Goal: Task Accomplishment & Management: Manage account settings

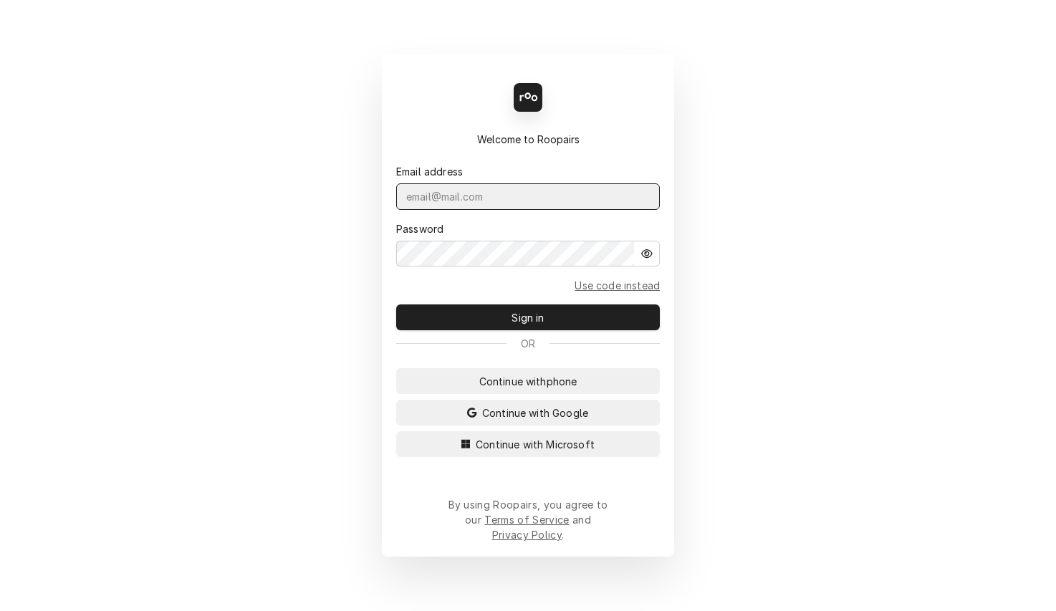
click at [518, 210] on input "Dynamic Content Wrapper" at bounding box center [528, 196] width 264 height 26
type input "services@ktechrepair.com"
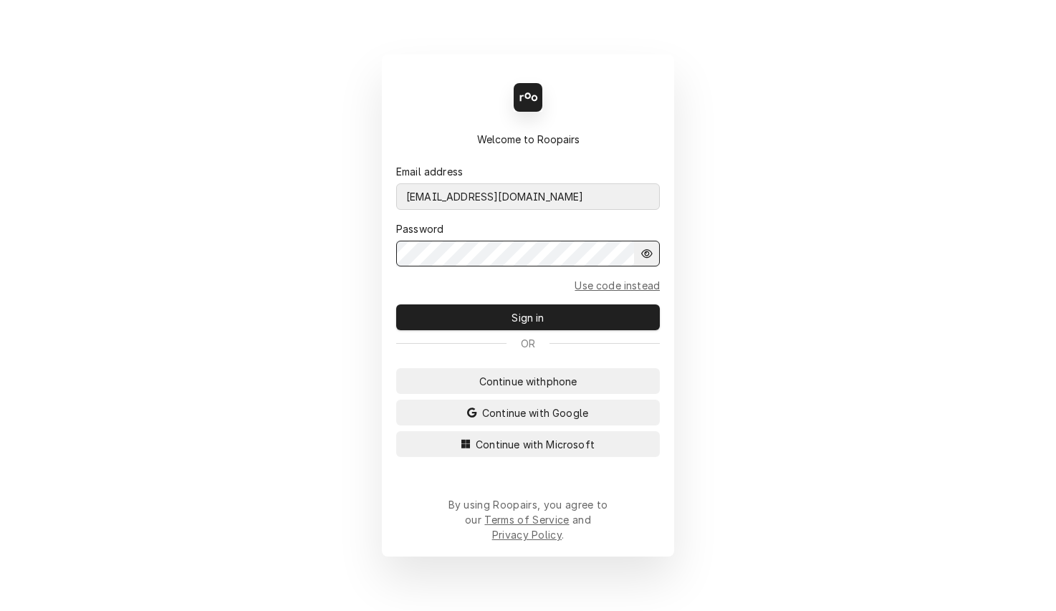
click at [396, 304] on button "Sign in" at bounding box center [528, 317] width 264 height 26
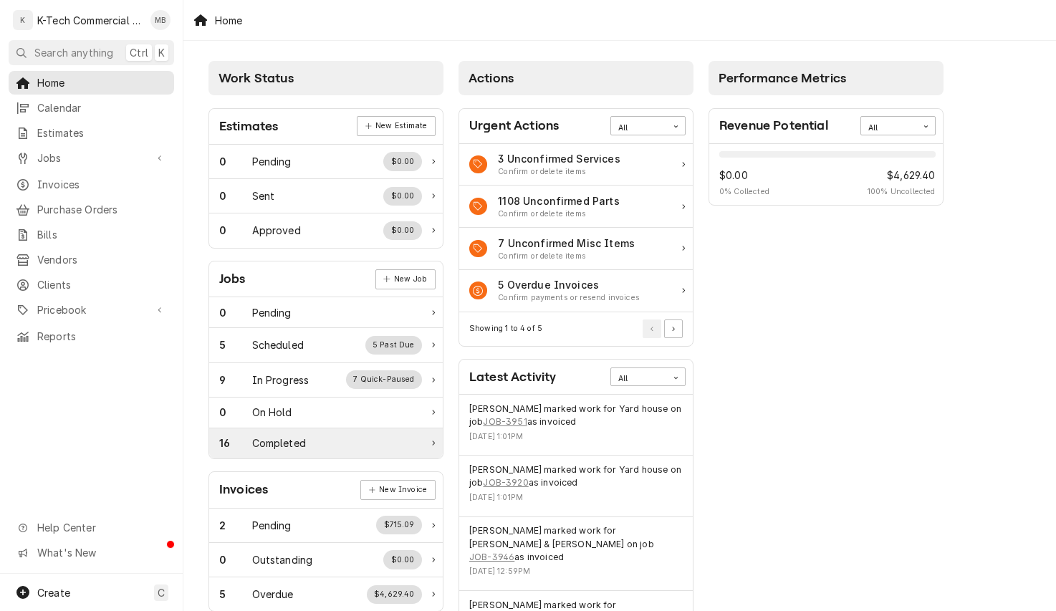
click at [362, 450] on div "16 Completed" at bounding box center [320, 442] width 203 height 15
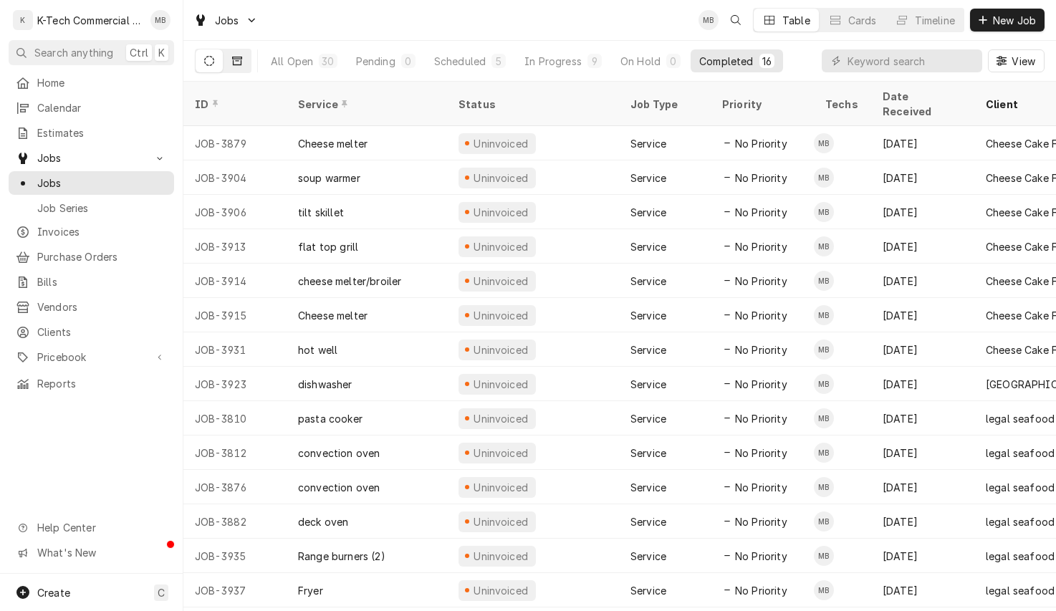
click at [243, 59] on button "Dynamic Content Wrapper" at bounding box center [236, 60] width 27 height 23
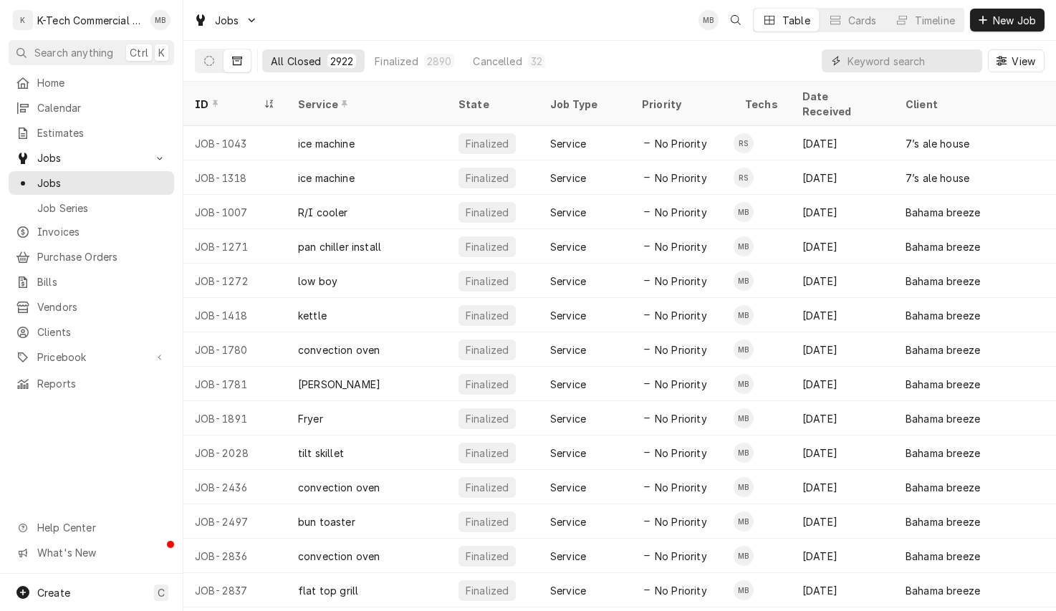
click at [897, 62] on input "Dynamic Content Wrapper" at bounding box center [910, 60] width 127 height 23
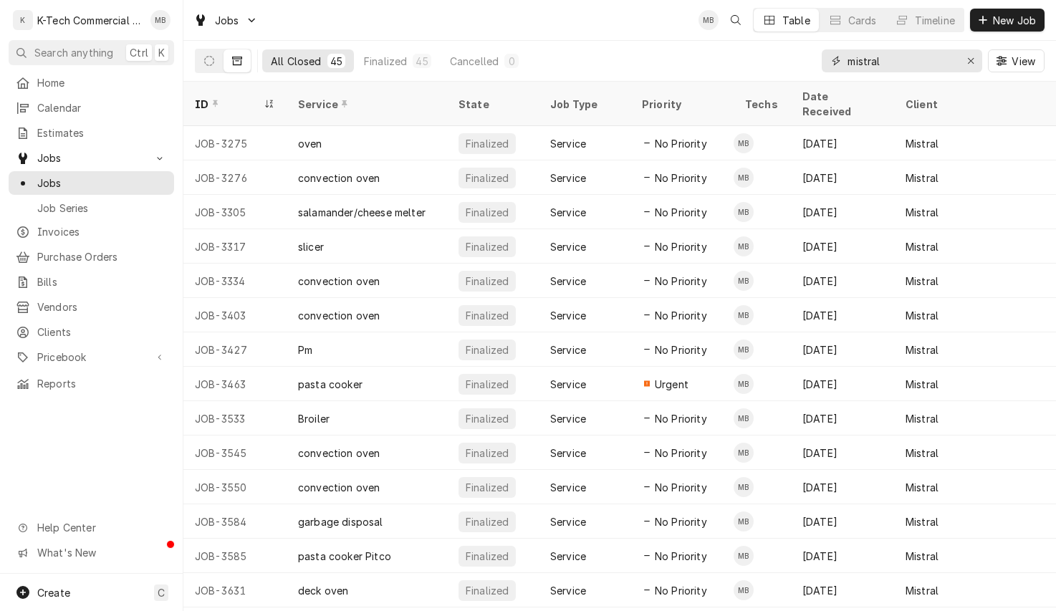
scroll to position [931, 0]
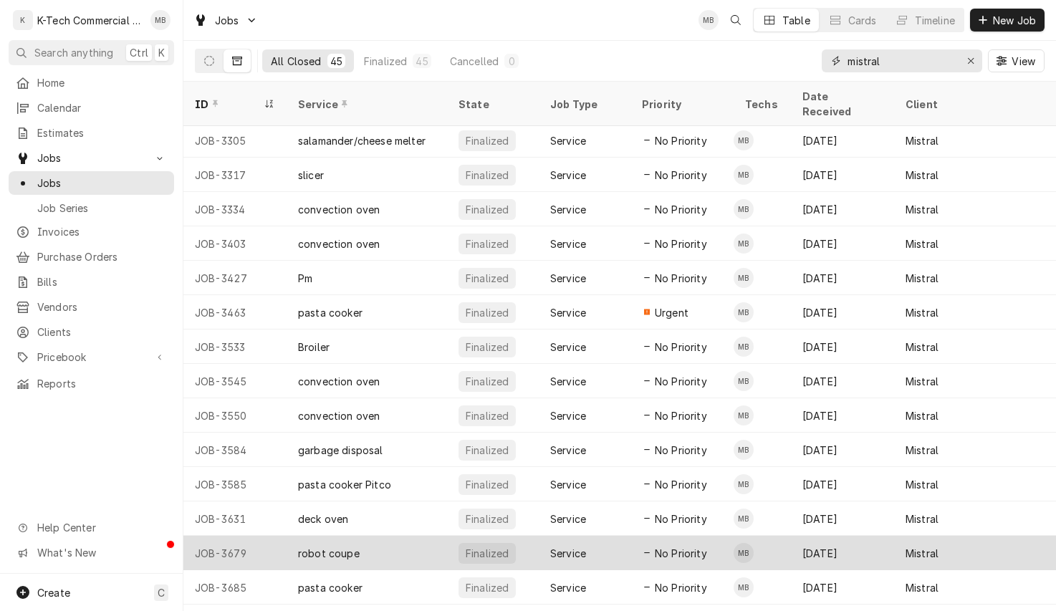
type input "mistral"
click at [738, 543] on div "Mehdi Bazidane's Avatar" at bounding box center [743, 553] width 20 height 20
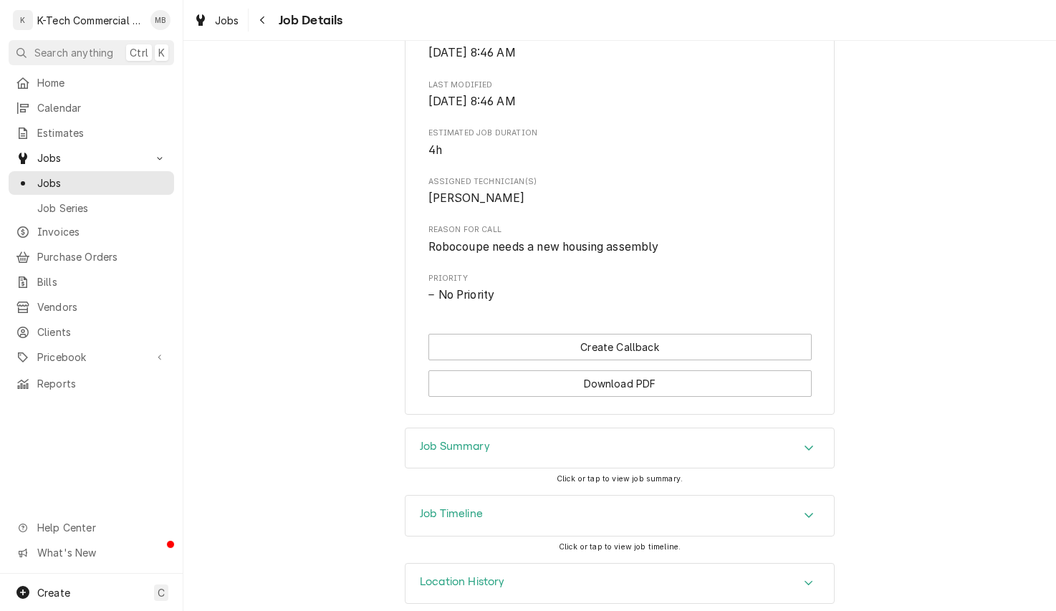
scroll to position [537, 0]
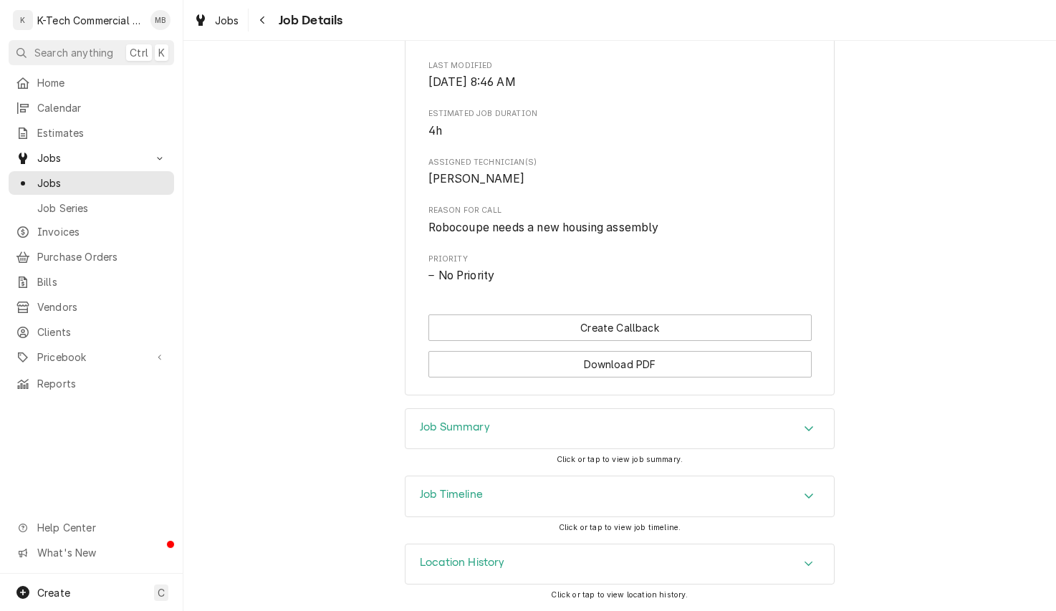
click at [638, 428] on div "Job Summary" at bounding box center [619, 429] width 428 height 40
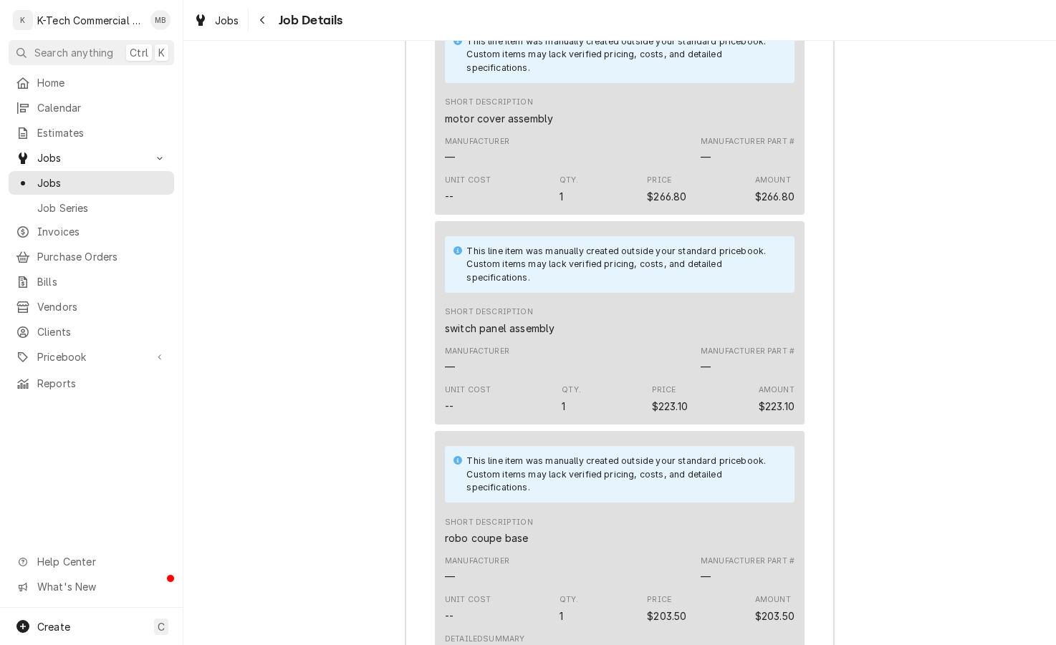
scroll to position [1420, 0]
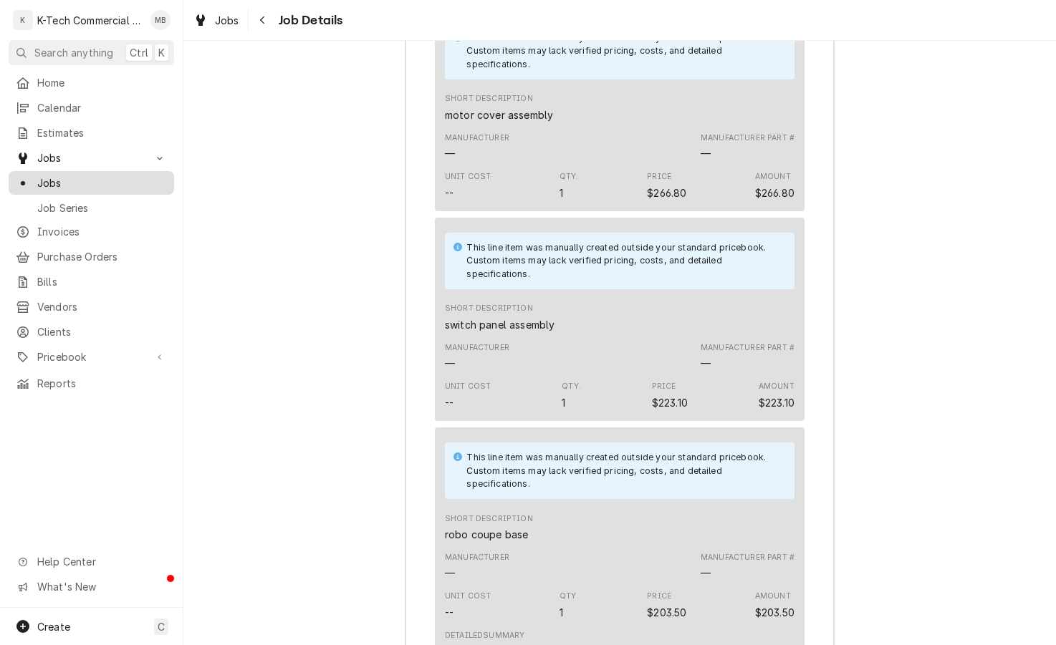
click at [79, 179] on span "Jobs" at bounding box center [102, 182] width 130 height 15
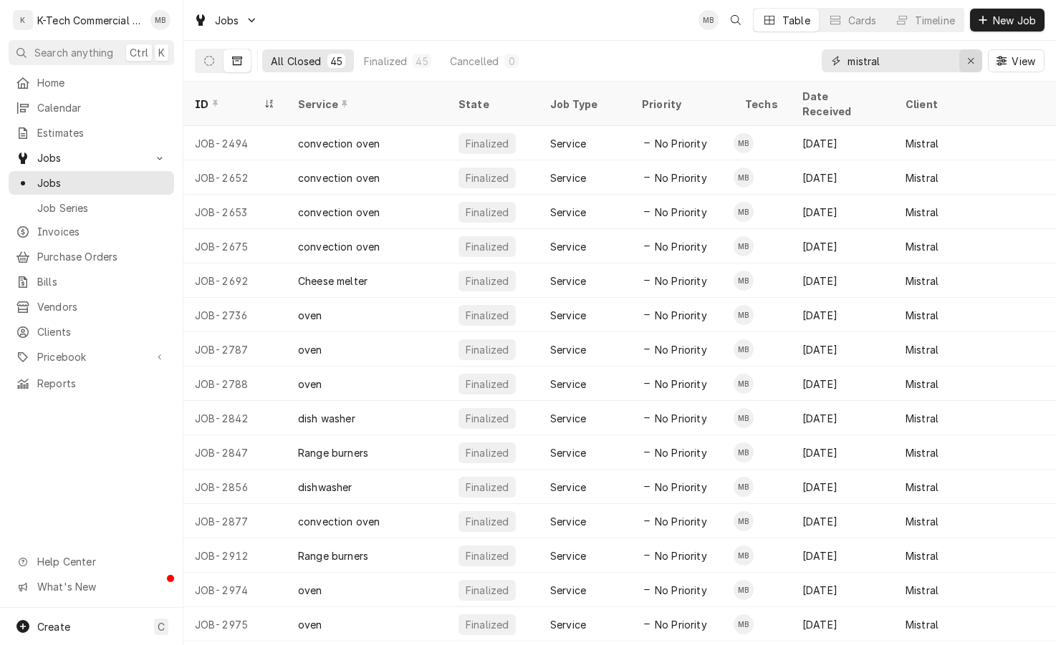
click at [973, 62] on icon "Erase input" at bounding box center [971, 61] width 8 height 10
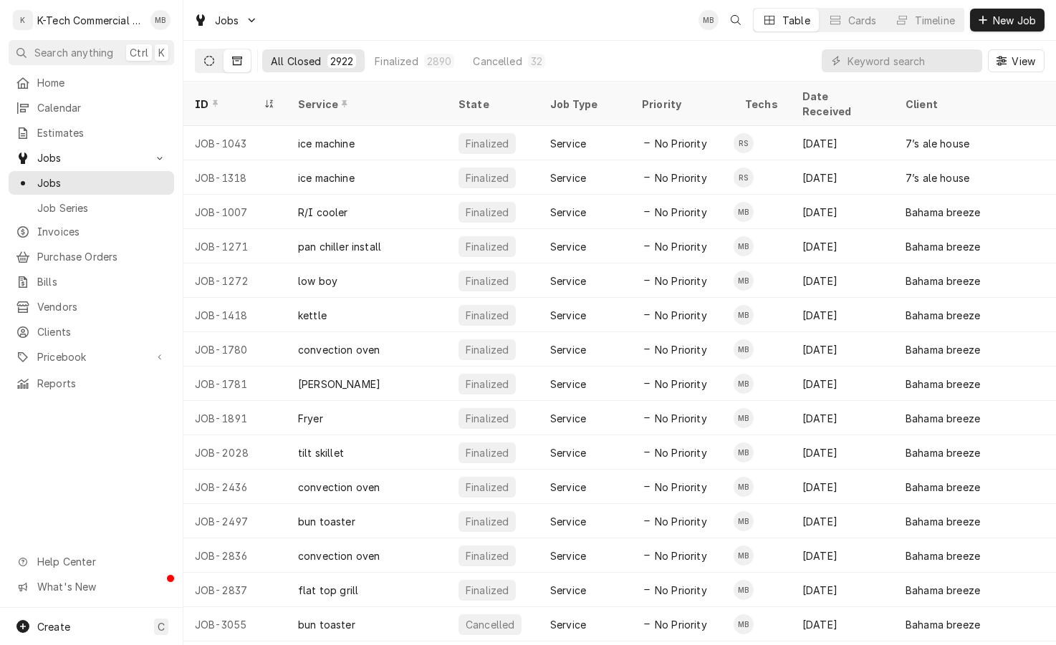
click at [213, 64] on icon "Dynamic Content Wrapper" at bounding box center [209, 61] width 10 height 10
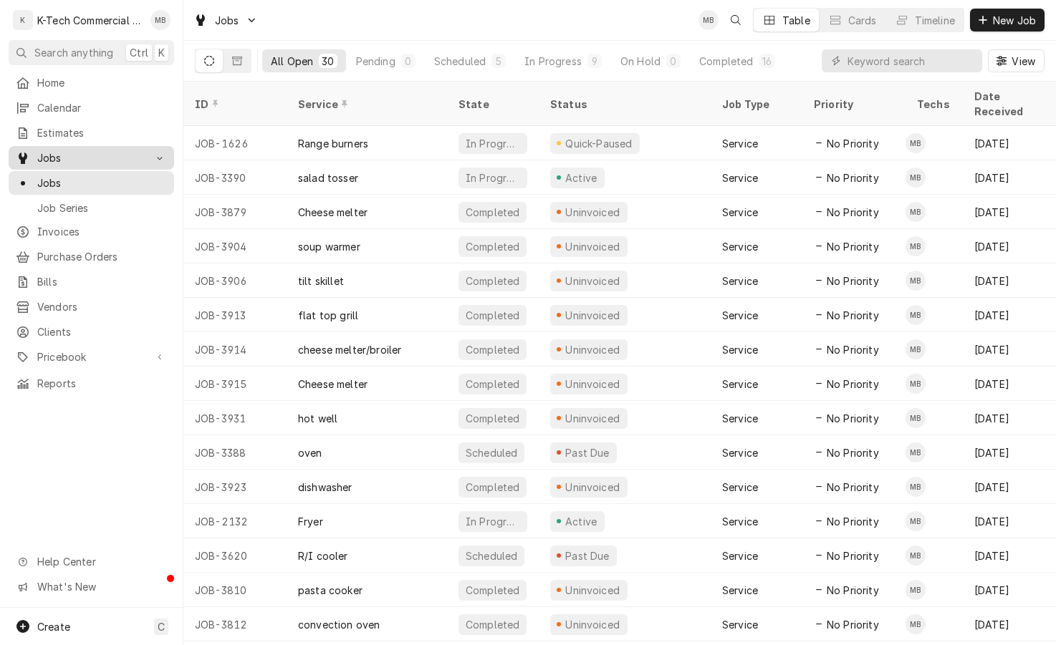
click at [58, 155] on span "Jobs" at bounding box center [91, 157] width 108 height 15
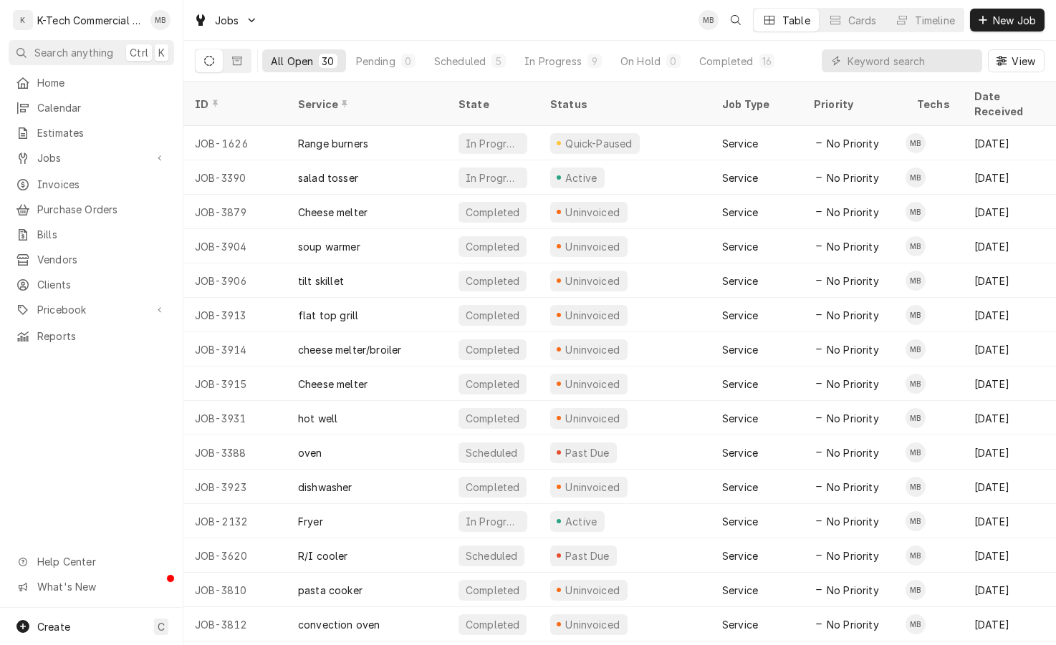
click at [68, 22] on div "K-Tech Commercial Kitchen Repair & Maintenance" at bounding box center [89, 20] width 105 height 15
click at [46, 83] on span "Home" at bounding box center [102, 82] width 130 height 15
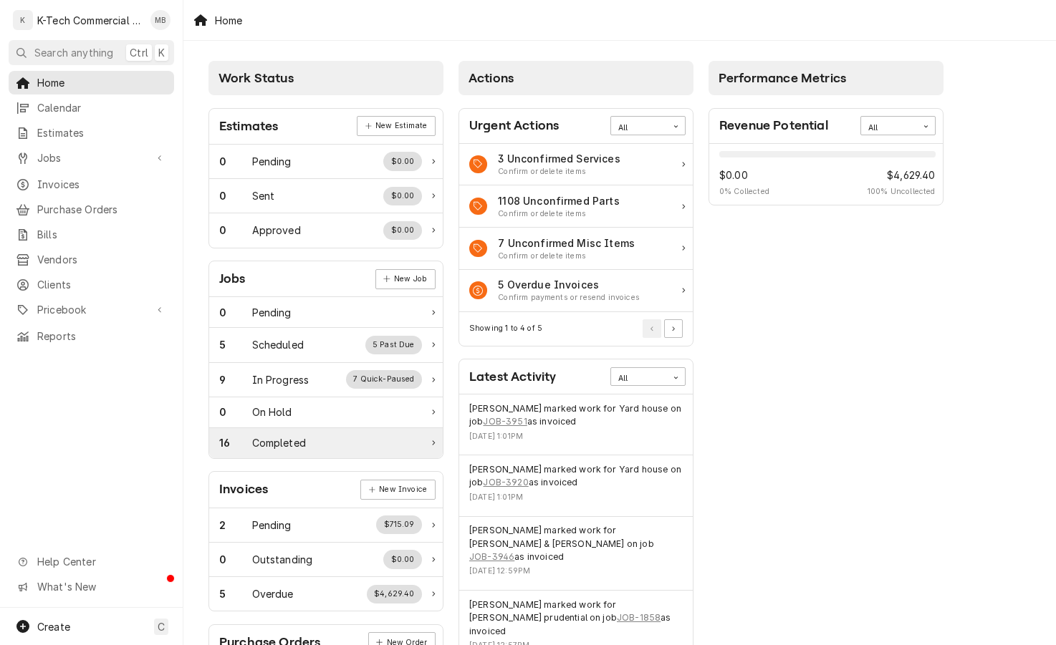
click at [337, 448] on div "16 Completed" at bounding box center [320, 442] width 203 height 15
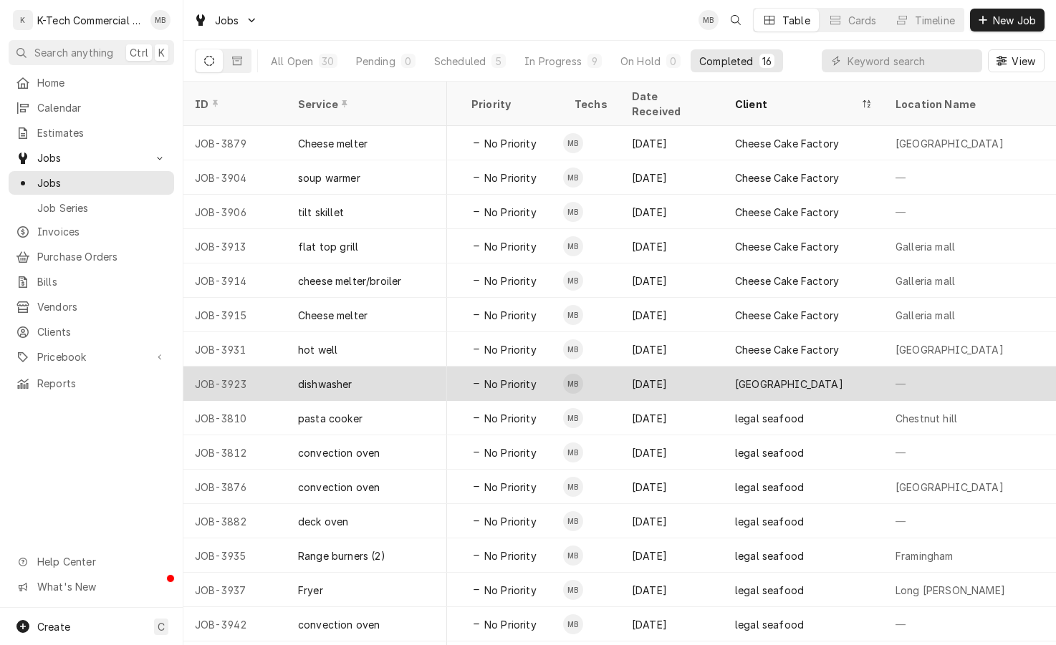
scroll to position [24, 251]
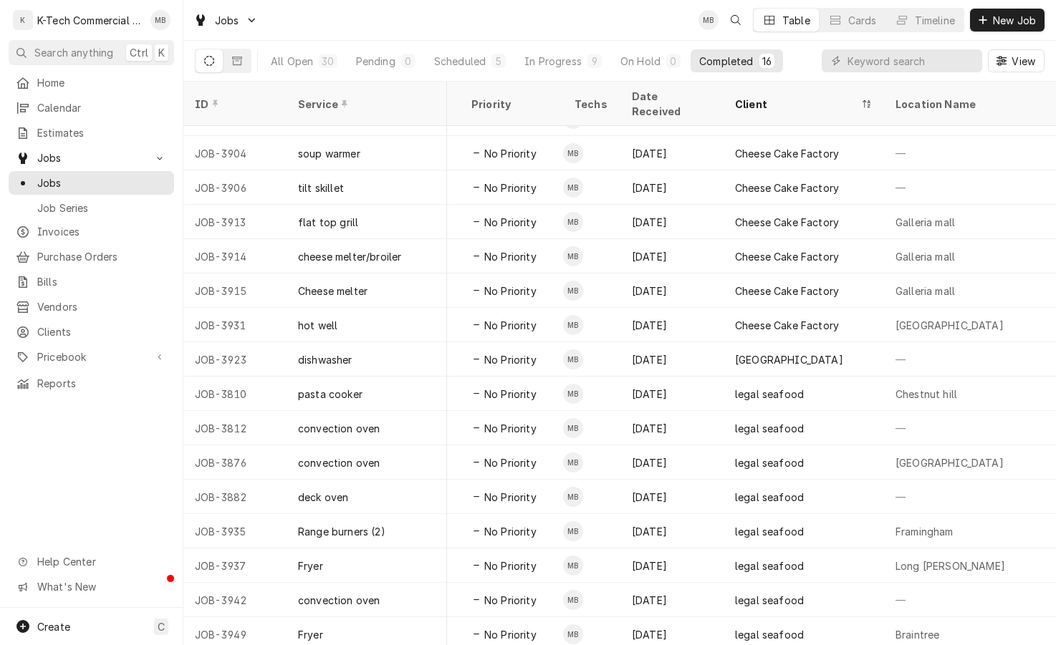
click at [435, 16] on div "Jobs MB Table Cards Timeline New Job" at bounding box center [619, 20] width 872 height 40
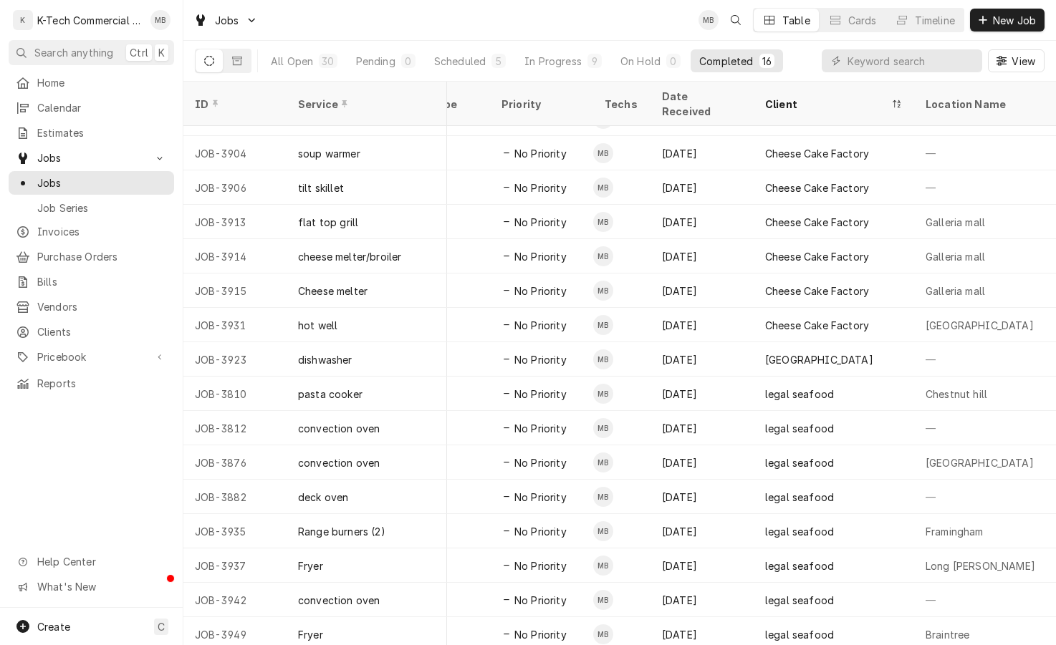
scroll to position [24, 211]
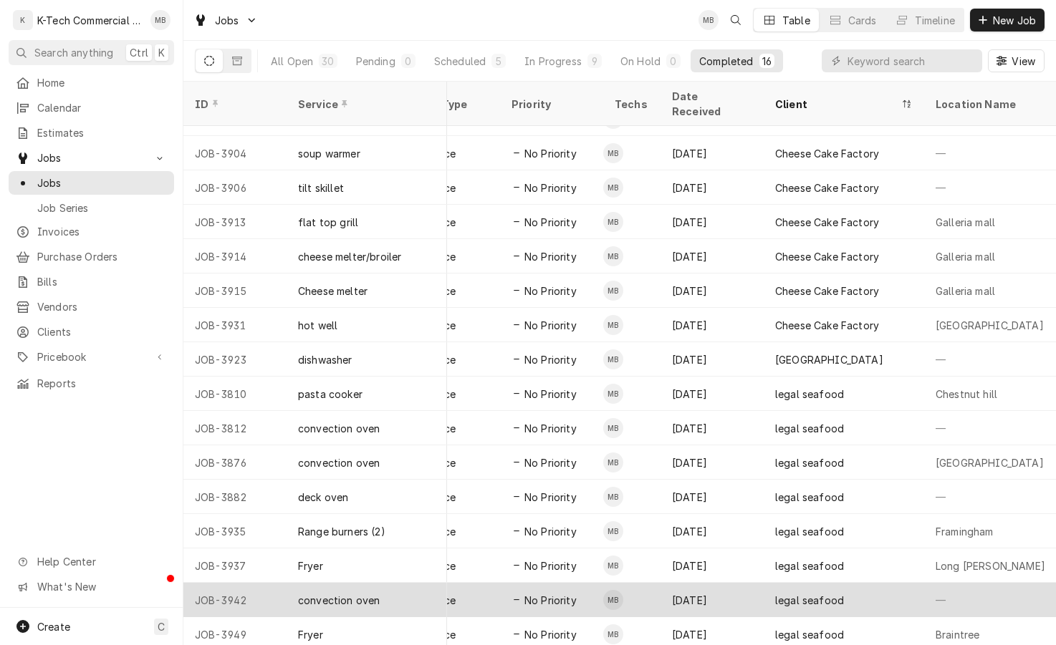
click at [710, 583] on div "[DATE]" at bounding box center [711, 600] width 103 height 34
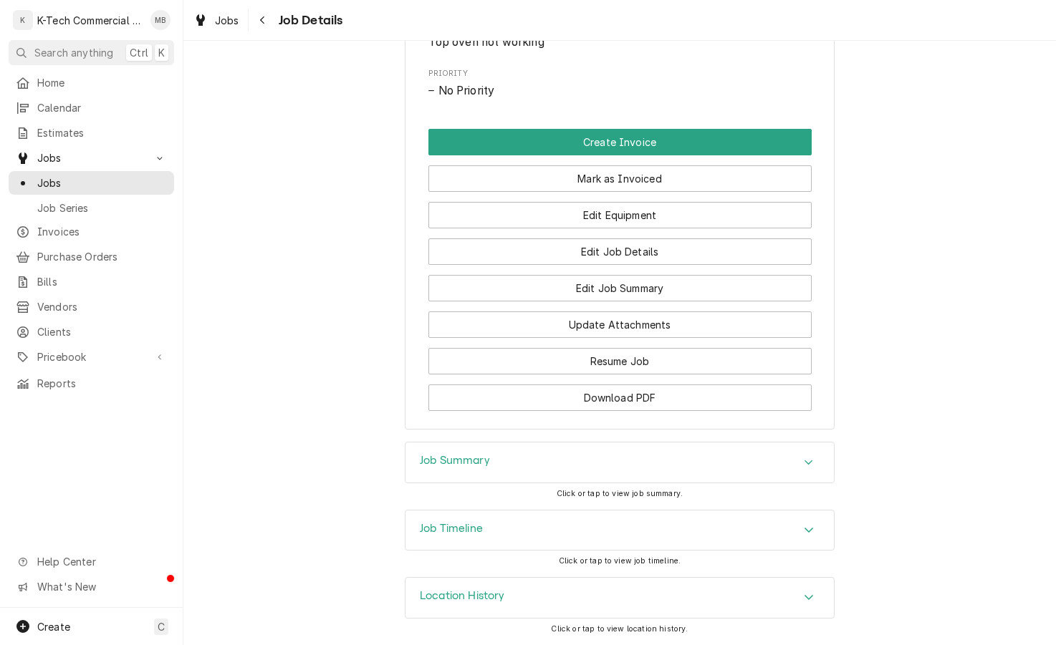
click at [657, 463] on div "Job Summary" at bounding box center [619, 463] width 428 height 40
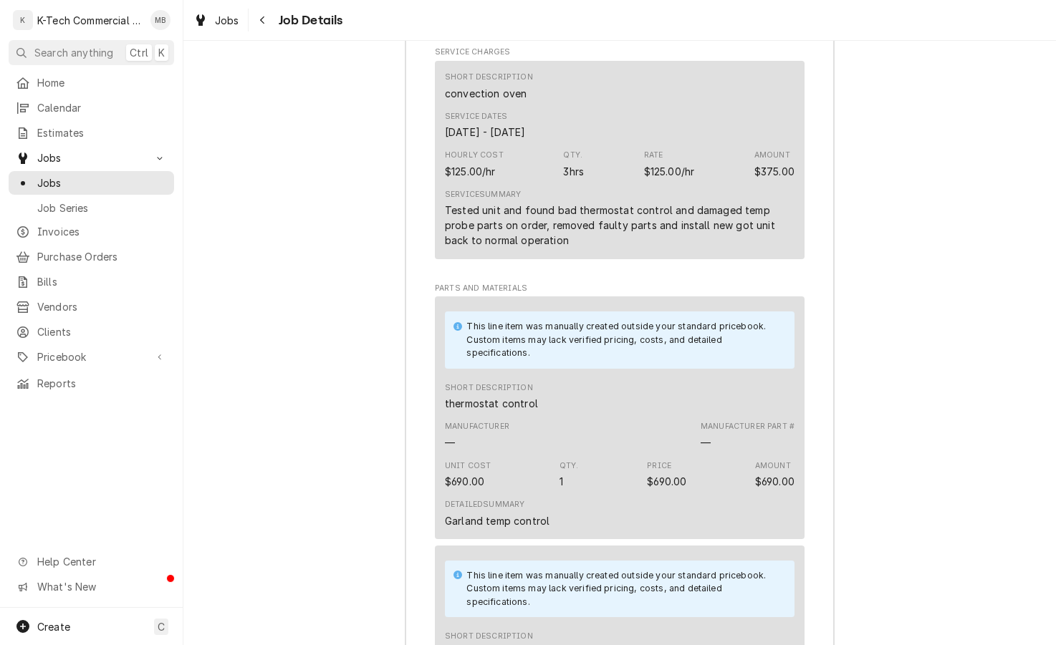
scroll to position [1366, 0]
drag, startPoint x: 264, startPoint y: 18, endPoint x: 327, endPoint y: 1, distance: 65.8
click at [264, 18] on icon "Navigate back" at bounding box center [262, 20] width 6 height 10
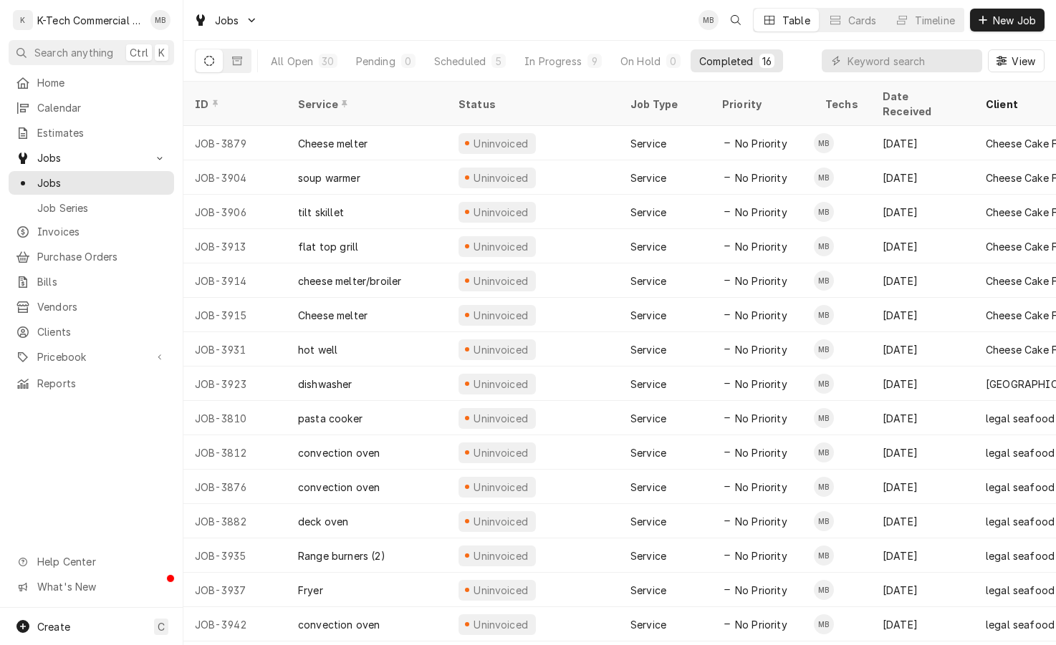
click at [509, 7] on div "Jobs MB Table Cards Timeline New Job" at bounding box center [619, 20] width 872 height 40
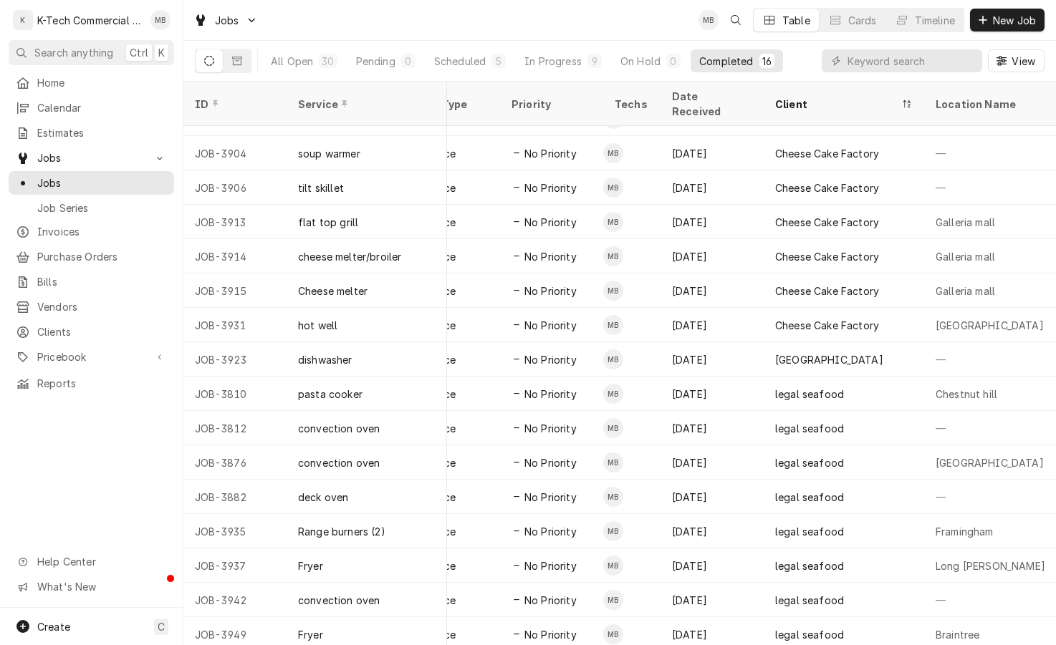
scroll to position [24, 313]
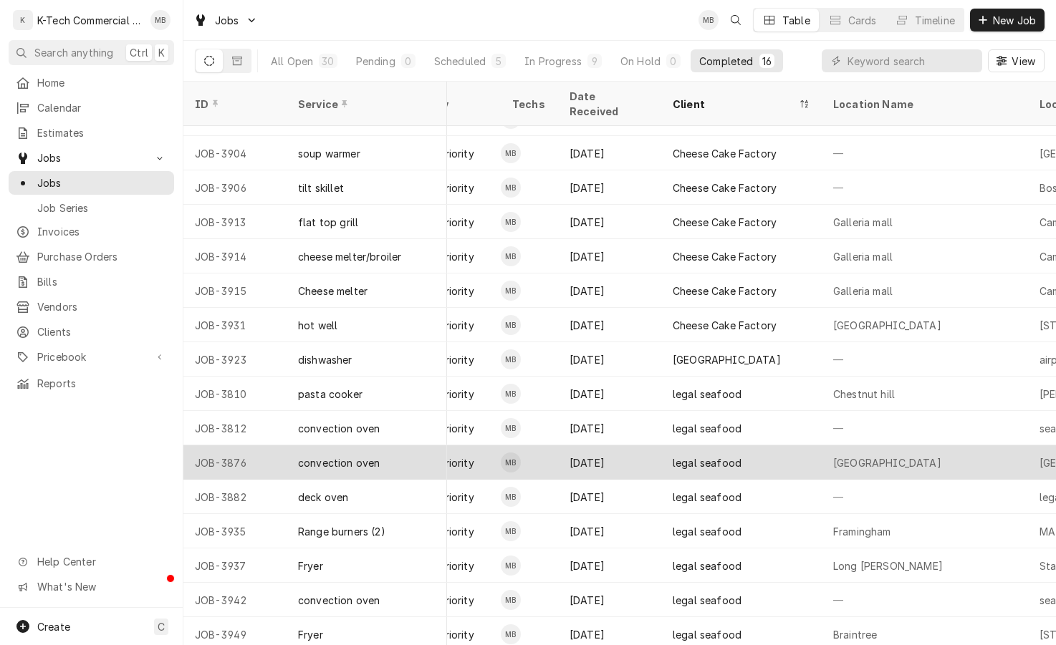
click at [720, 455] on div "legal seafood" at bounding box center [706, 462] width 69 height 15
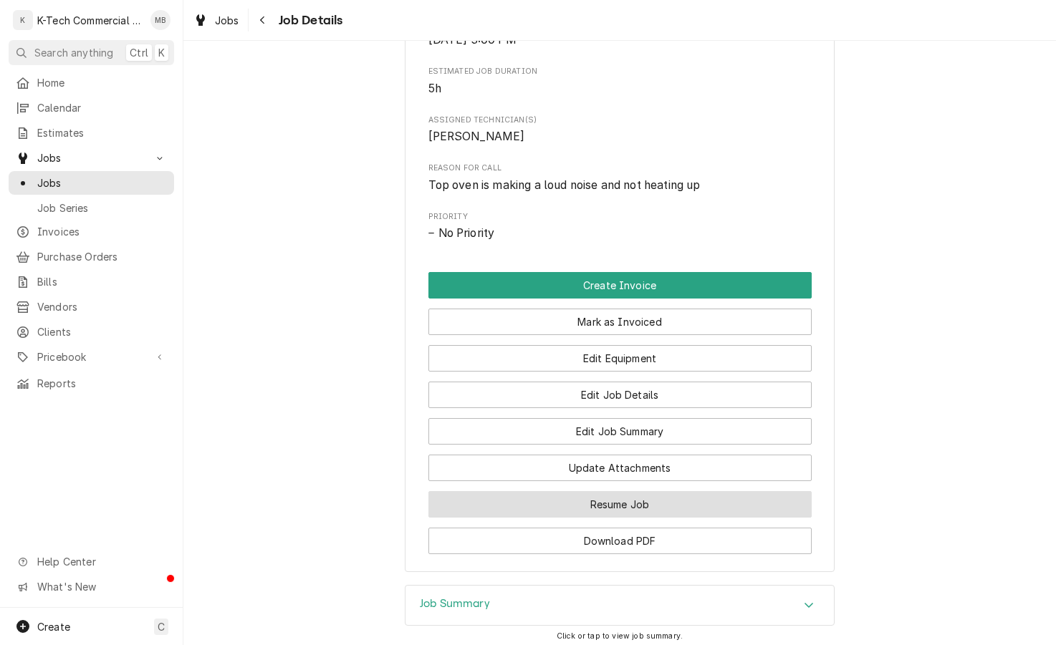
scroll to position [738, 0]
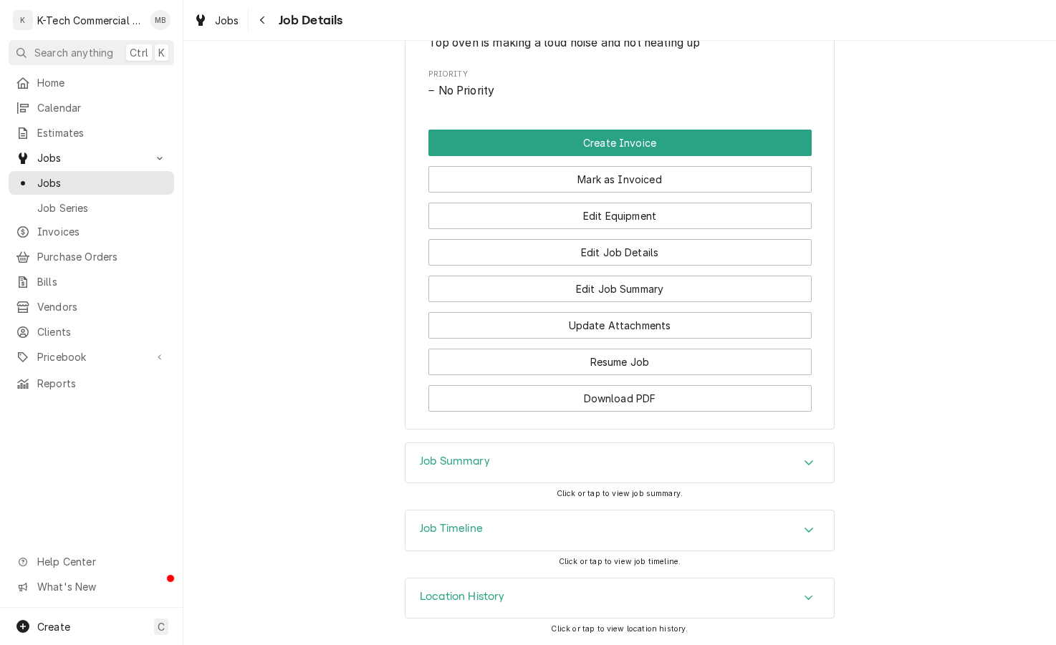
click at [667, 460] on div "Job Summary" at bounding box center [619, 463] width 428 height 40
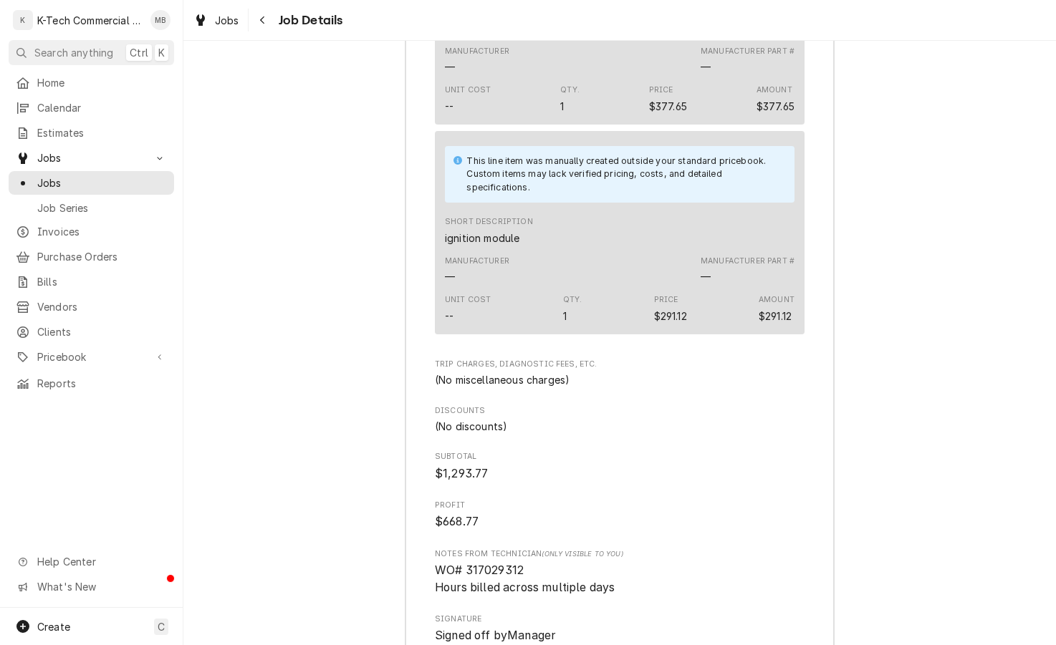
scroll to position [1741, 0]
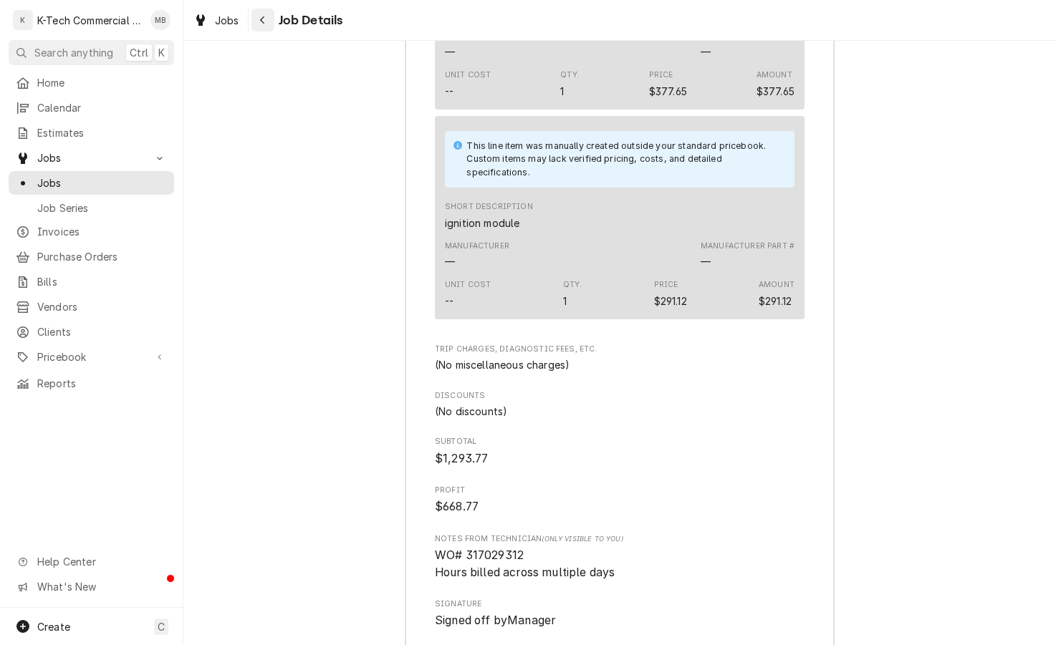
click at [264, 20] on icon "Navigate back" at bounding box center [262, 20] width 6 height 10
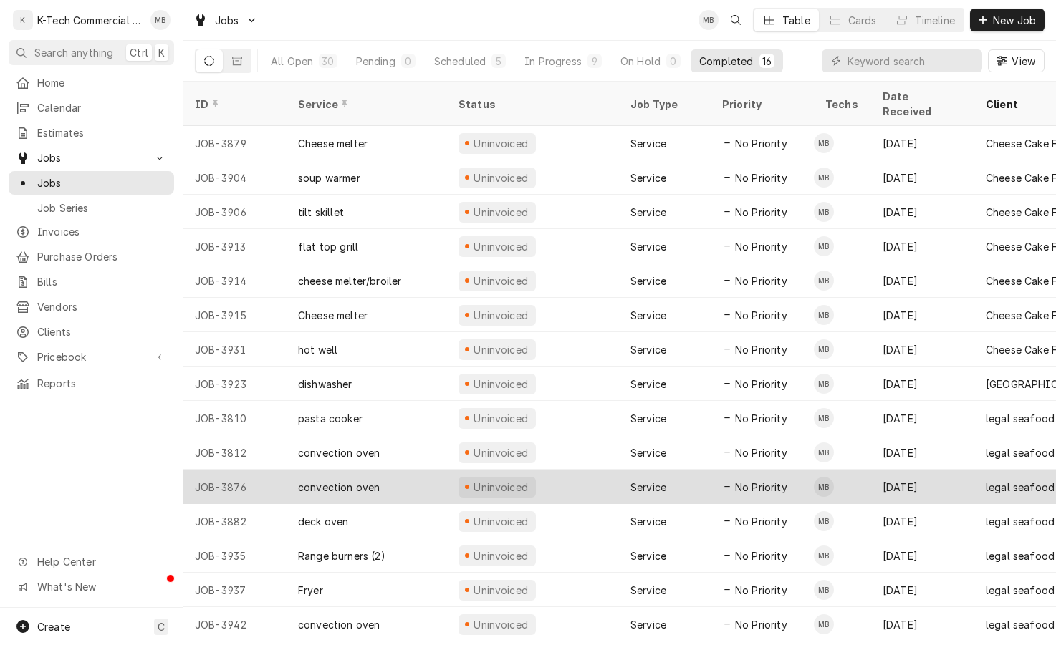
drag, startPoint x: 460, startPoint y: 18, endPoint x: 555, endPoint y: 477, distance: 468.6
click at [460, 18] on div "Jobs MB Table Cards Timeline New Job" at bounding box center [619, 20] width 872 height 40
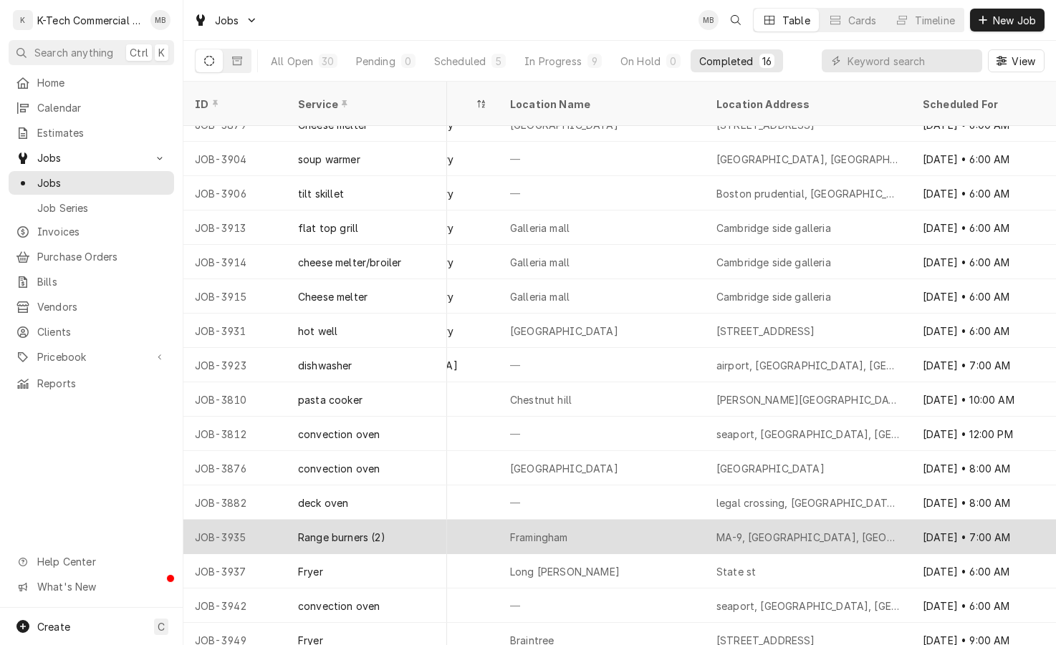
scroll to position [24, 636]
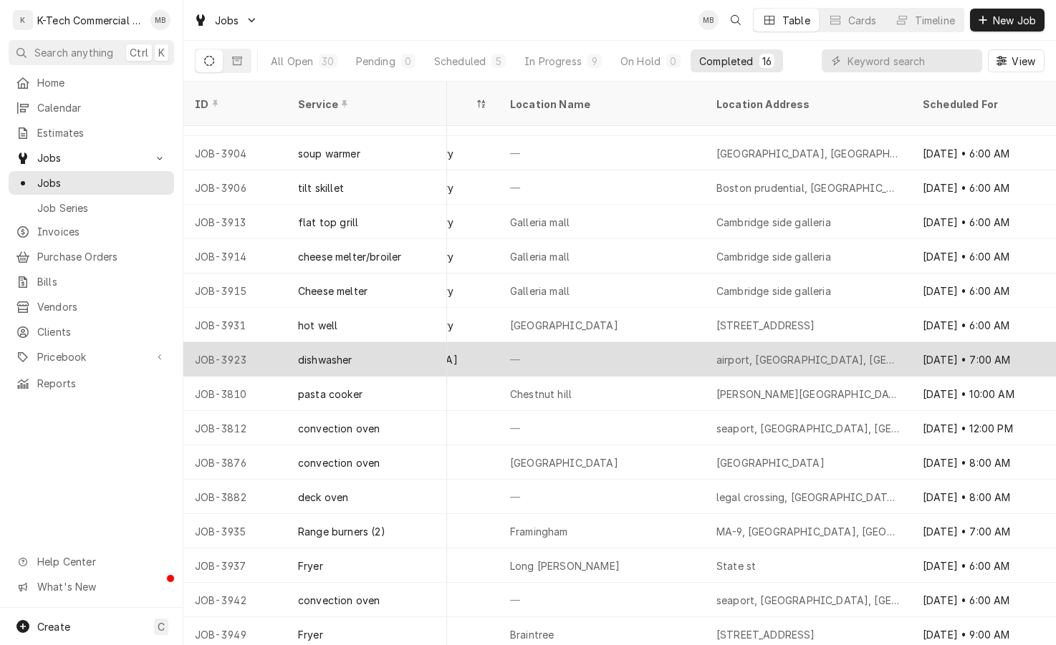
drag, startPoint x: 489, startPoint y: 29, endPoint x: 732, endPoint y: 343, distance: 396.6
click at [489, 29] on div "Jobs MB Table Cards Timeline New Job" at bounding box center [619, 20] width 872 height 40
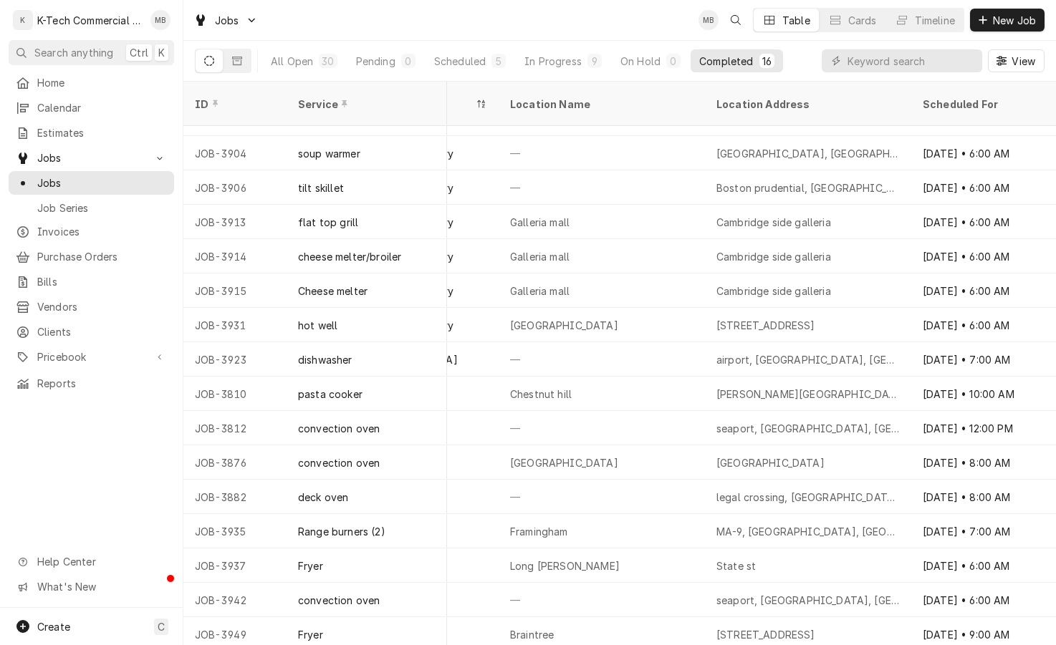
drag, startPoint x: 442, startPoint y: 14, endPoint x: 511, endPoint y: 39, distance: 73.4
click at [442, 14] on div "Jobs MB Table Cards Timeline New Job" at bounding box center [619, 20] width 872 height 40
drag, startPoint x: 417, startPoint y: 10, endPoint x: 430, endPoint y: 29, distance: 23.1
click at [417, 10] on div "Jobs MB Table Cards Timeline New Job" at bounding box center [619, 20] width 872 height 40
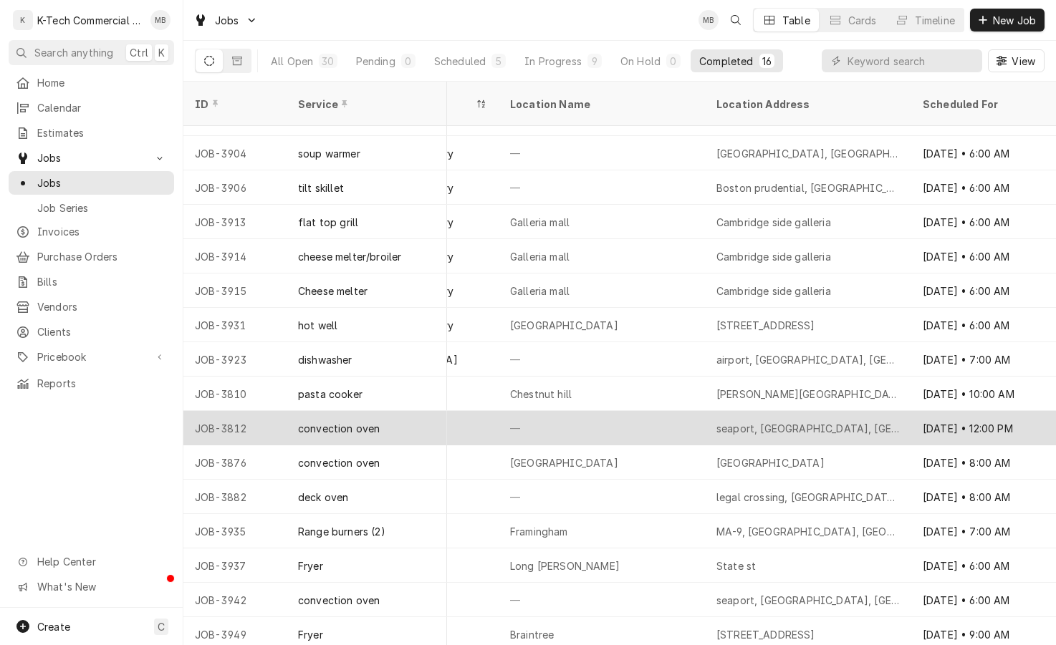
click at [839, 411] on div "seaport, Boston, Ma" at bounding box center [808, 428] width 206 height 34
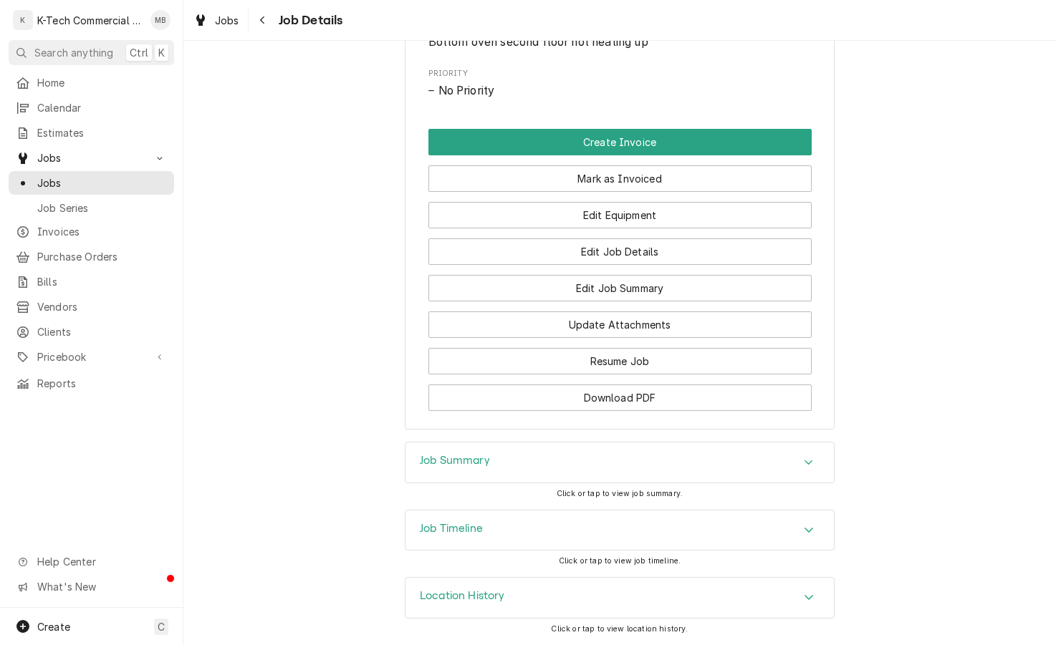
click at [723, 465] on div "Job Summary" at bounding box center [619, 463] width 428 height 40
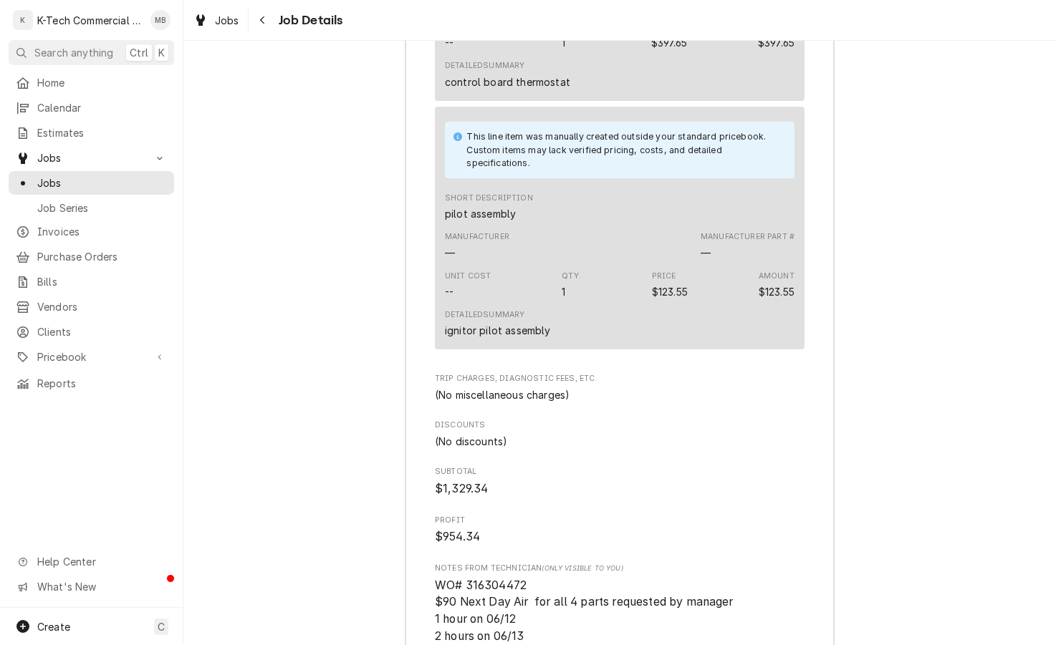
scroll to position [2369, 0]
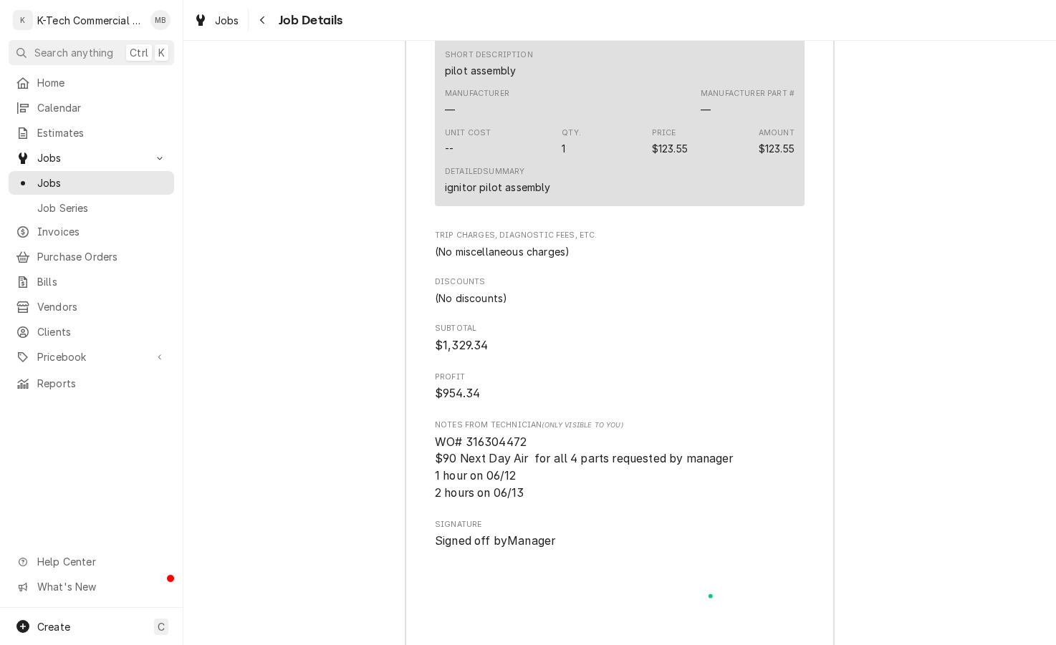
drag, startPoint x: 313, startPoint y: 152, endPoint x: 278, endPoint y: 90, distance: 70.9
click at [266, 16] on div "Navigate back" at bounding box center [263, 20] width 14 height 14
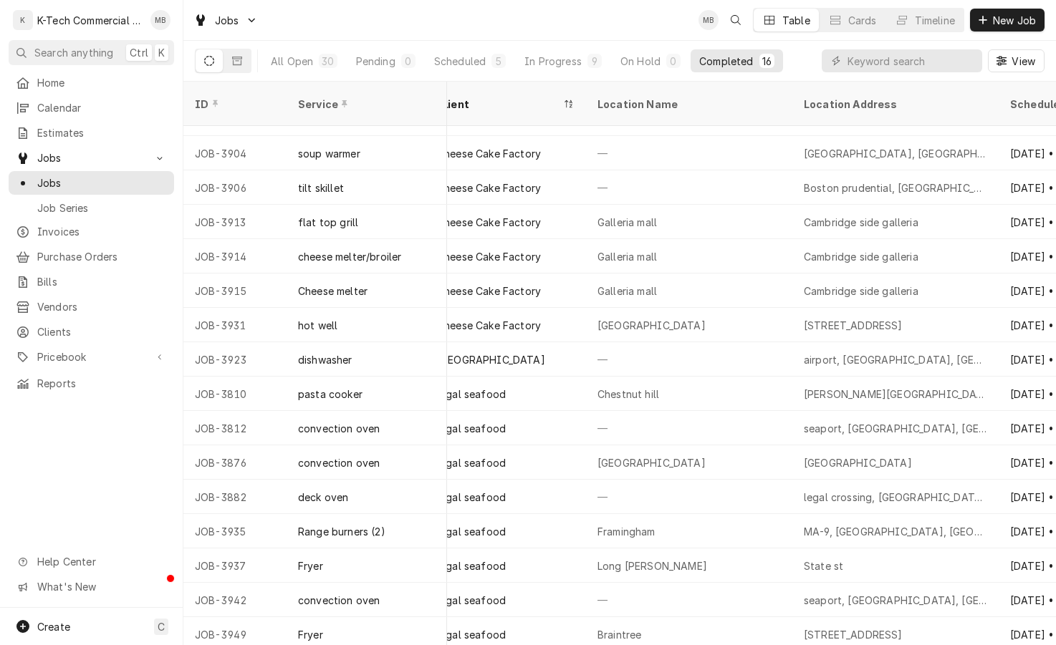
scroll to position [24, 551]
click at [455, 24] on div "Jobs MB Table Cards Timeline New Job" at bounding box center [619, 20] width 872 height 40
click at [443, 16] on div "Jobs MB Table Cards Timeline New Job" at bounding box center [619, 20] width 872 height 40
click at [452, 21] on div "Jobs MB Table Cards Timeline New Job" at bounding box center [619, 20] width 872 height 40
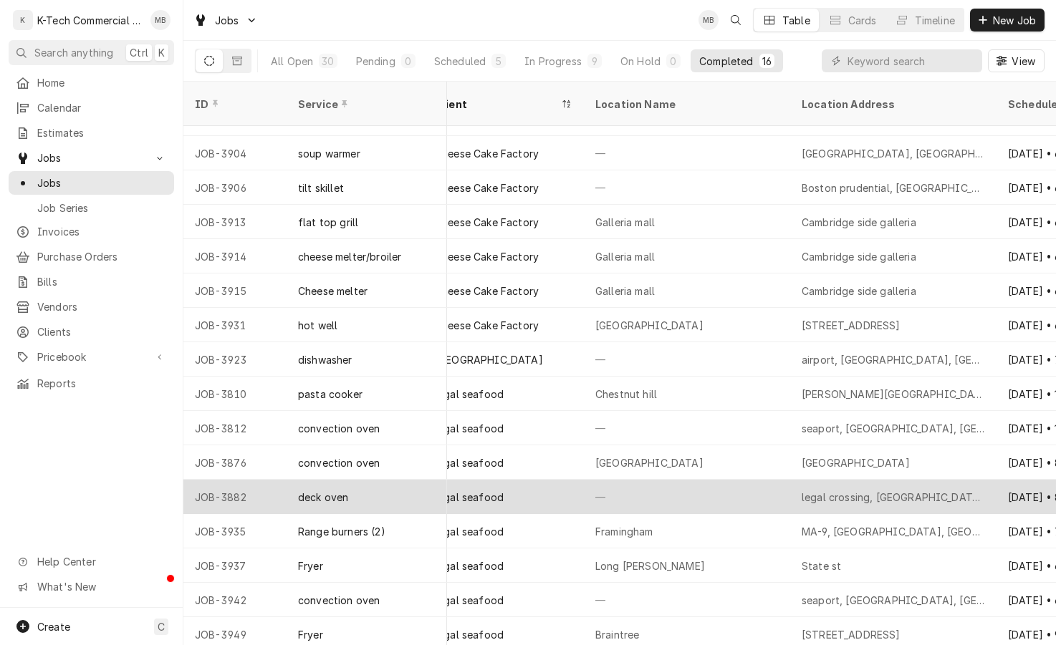
click at [798, 480] on div "legal crossing, [GEOGRAPHIC_DATA], [GEOGRAPHIC_DATA]" at bounding box center [893, 497] width 206 height 34
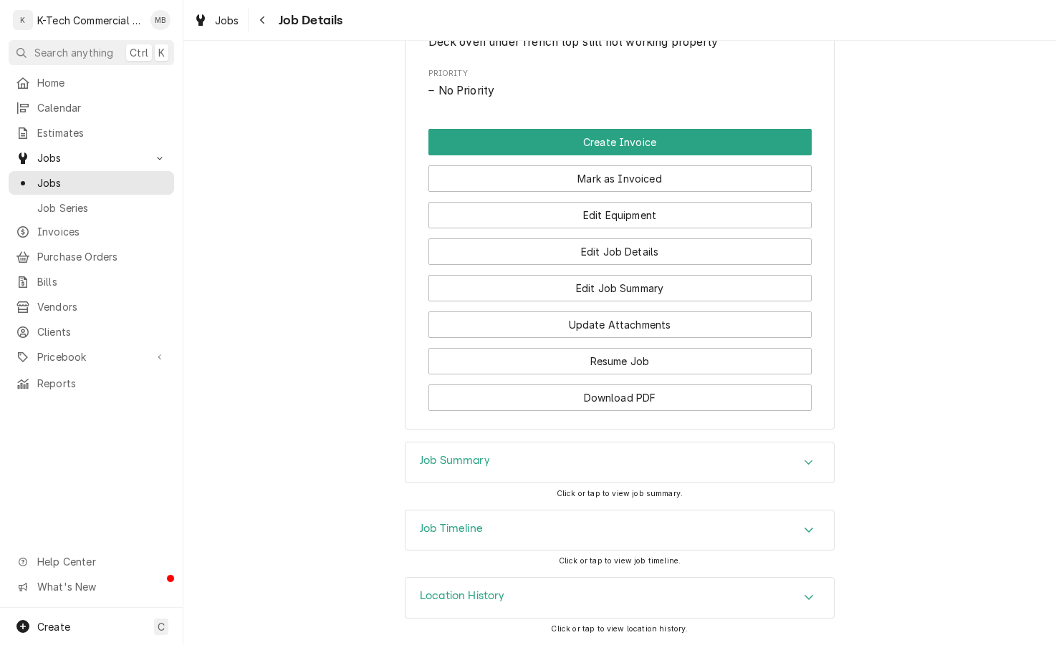
click at [632, 467] on div "Job Summary" at bounding box center [619, 463] width 428 height 40
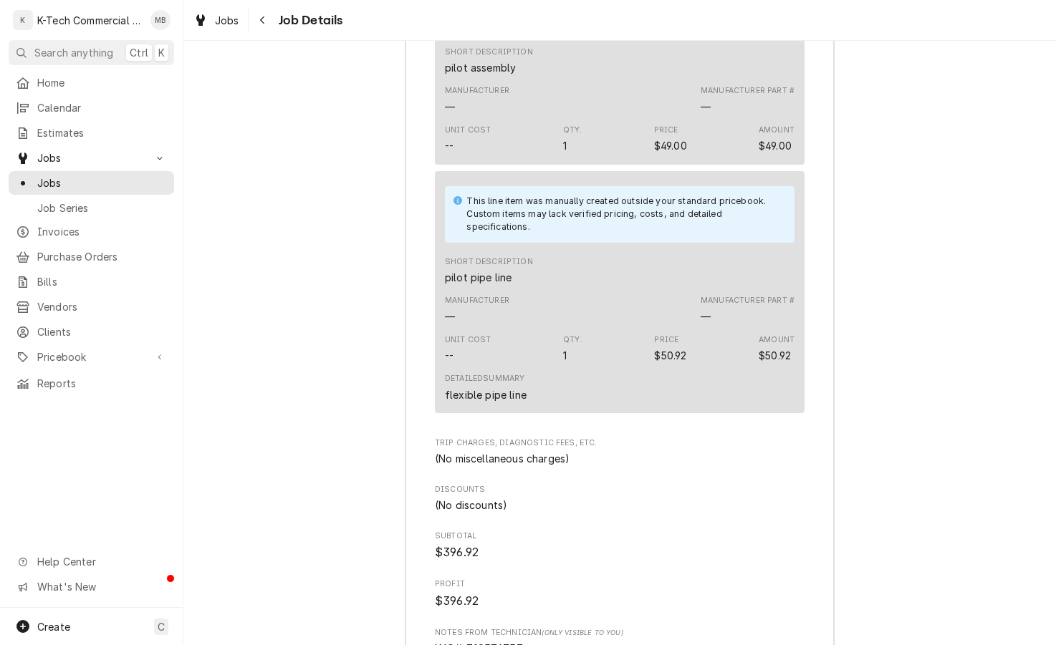
scroll to position [1868, 0]
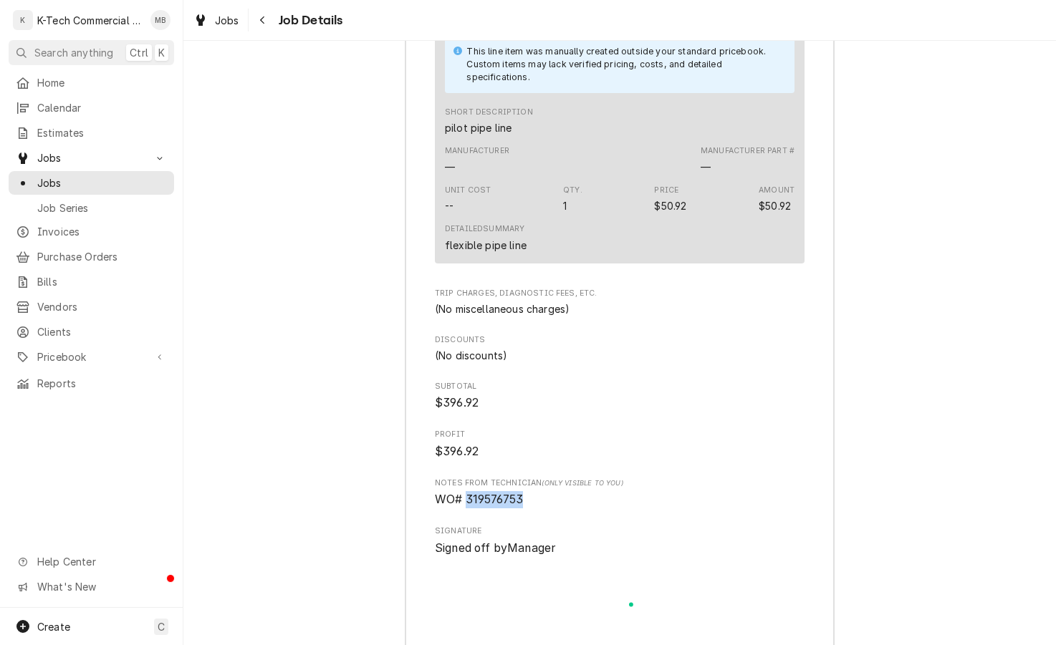
drag, startPoint x: 459, startPoint y: 498, endPoint x: 521, endPoint y: 502, distance: 61.7
click at [522, 502] on span "WO# 319576753" at bounding box center [620, 499] width 370 height 17
copy span "319576753"
click at [263, 332] on div "Job Summary Roopairs Job ID JOB-3882 Service Type deck oven Job Type Service To…" at bounding box center [619, 27] width 872 height 1462
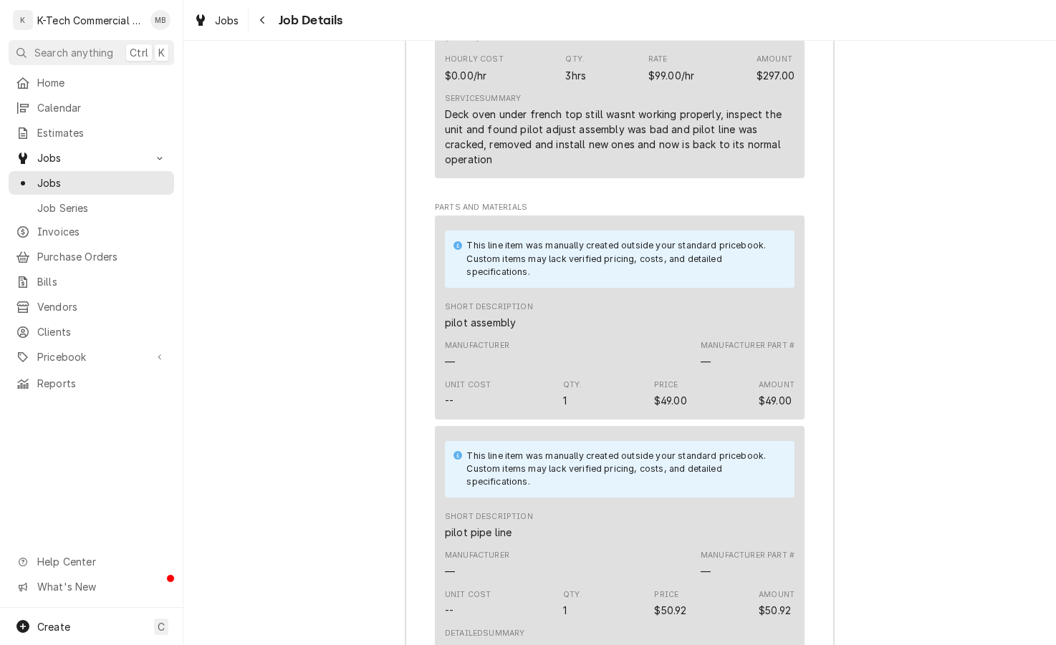
scroll to position [1438, 0]
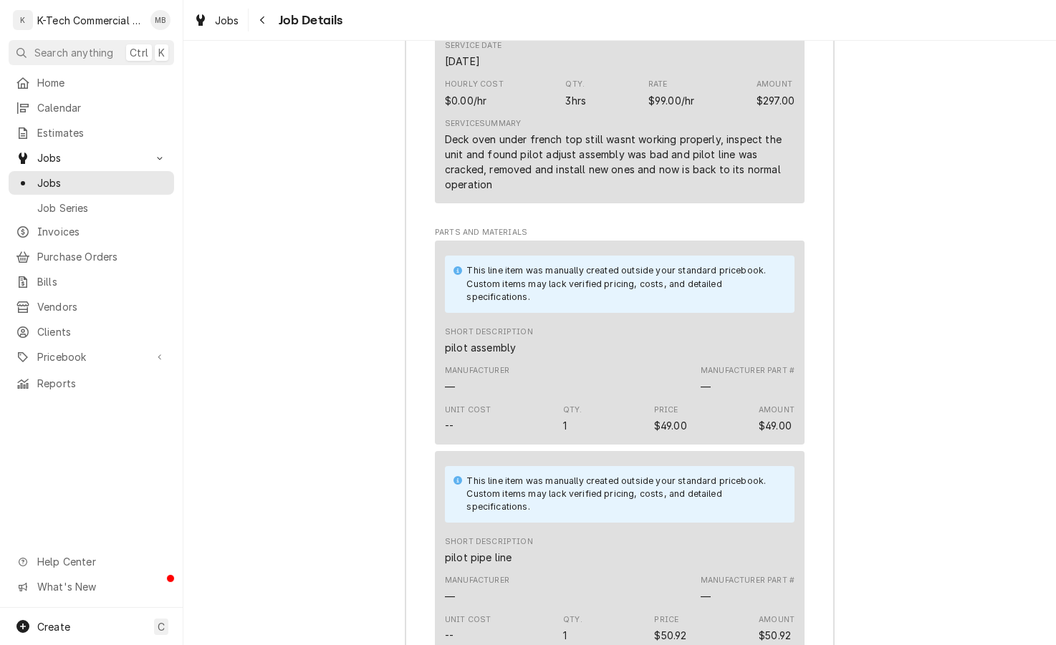
click at [586, 363] on div "Manufacturer — Manufacturer Part # —" at bounding box center [619, 379] width 349 height 39
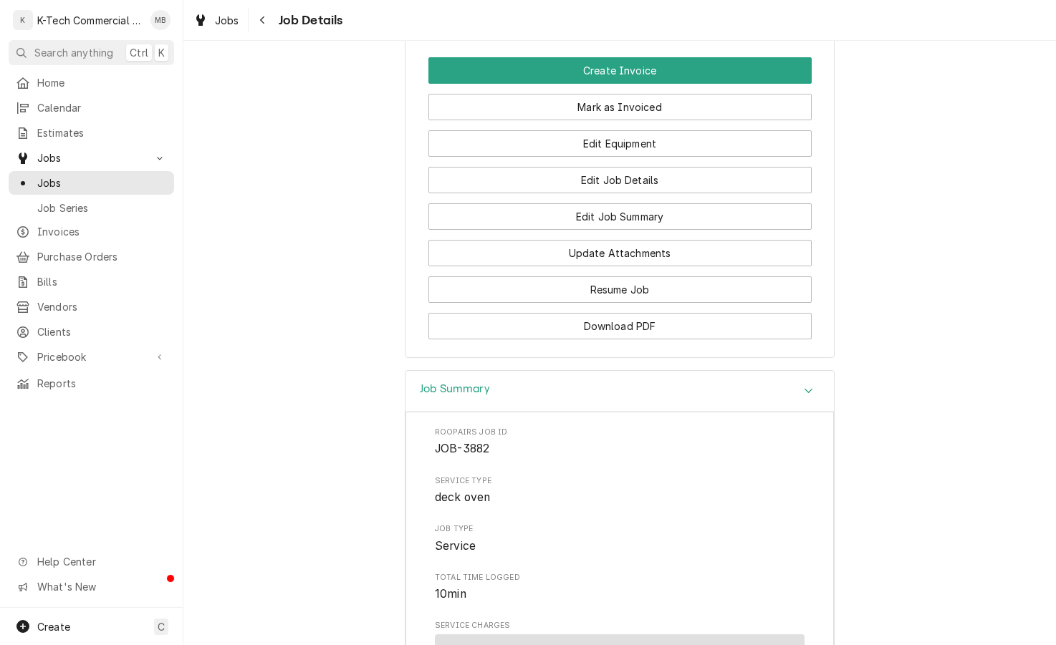
scroll to position [650, 0]
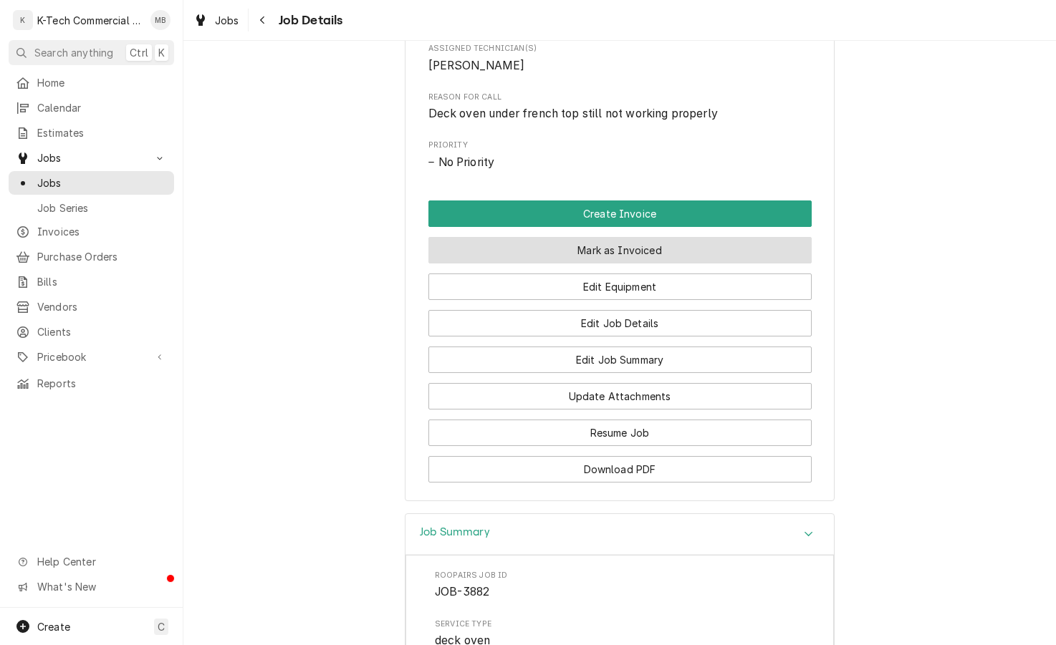
click at [624, 256] on button "Mark as Invoiced" at bounding box center [619, 250] width 383 height 26
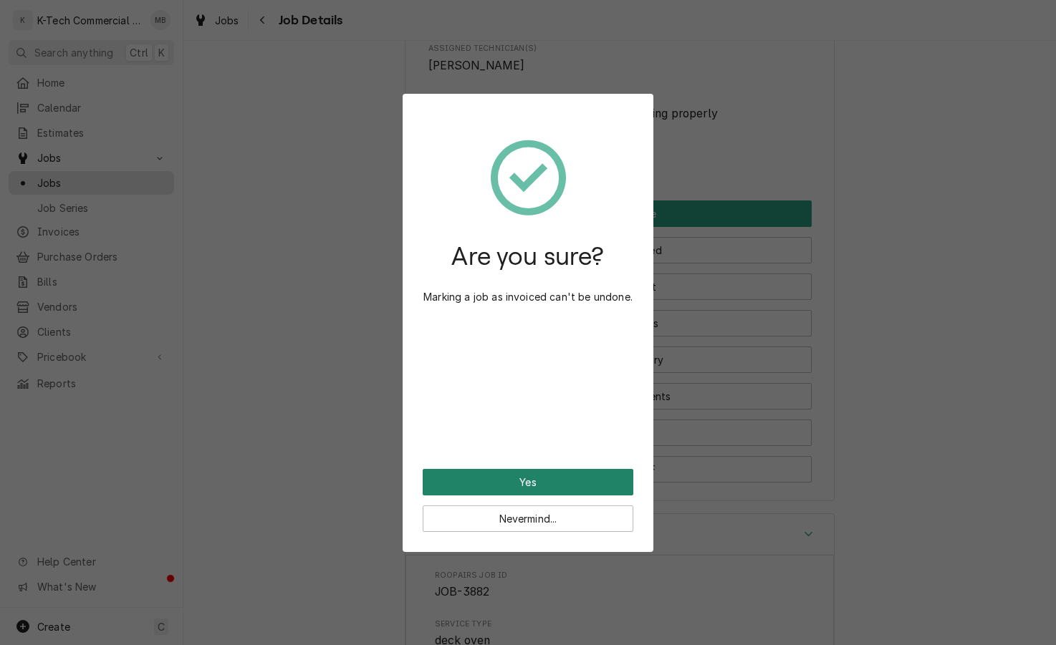
click at [576, 473] on button "Yes" at bounding box center [527, 482] width 211 height 26
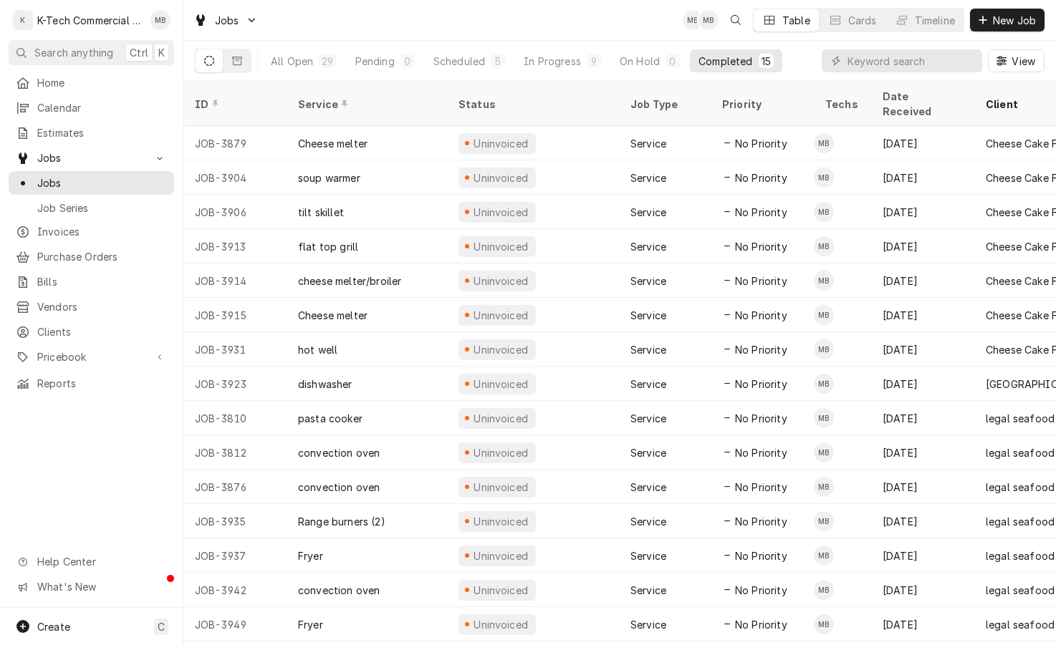
drag, startPoint x: 634, startPoint y: 2, endPoint x: 644, endPoint y: 15, distance: 16.3
click at [634, 2] on div "Jobs MB MB Table Cards Timeline New Job" at bounding box center [619, 20] width 872 height 40
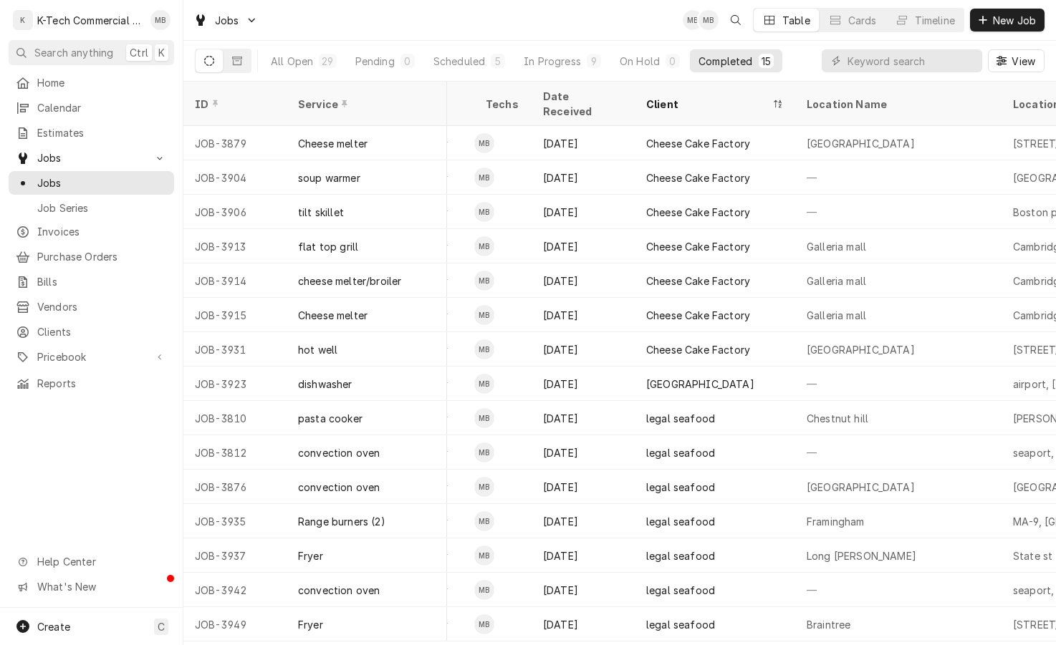
scroll to position [0, 505]
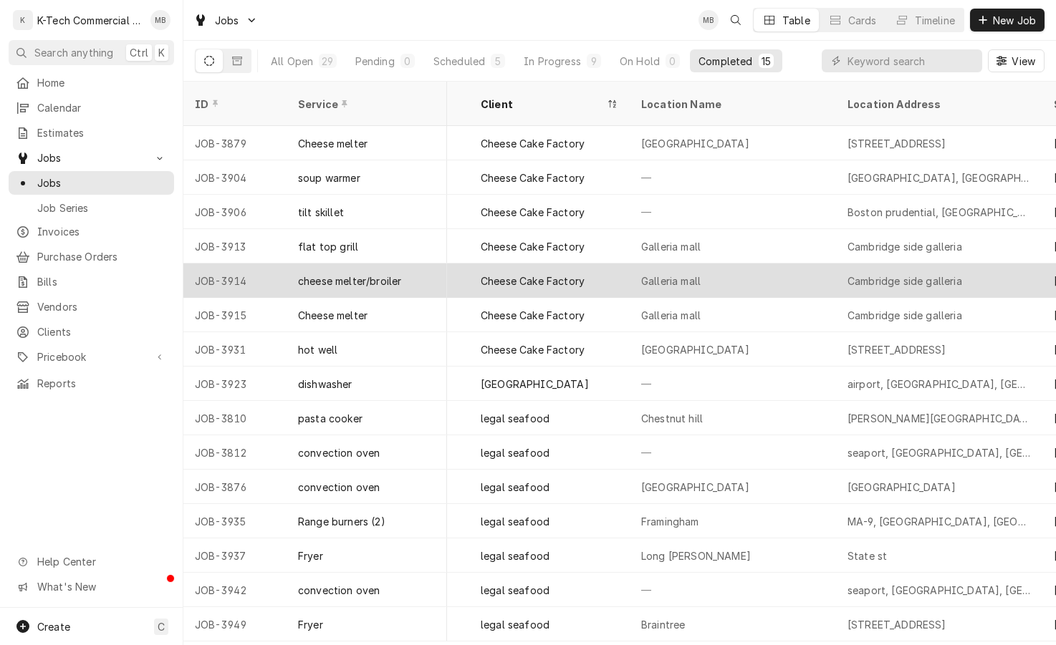
drag, startPoint x: 637, startPoint y: 12, endPoint x: 655, endPoint y: 264, distance: 252.0
click at [637, 12] on div "Jobs MB Table Cards Timeline New Job" at bounding box center [619, 20] width 872 height 40
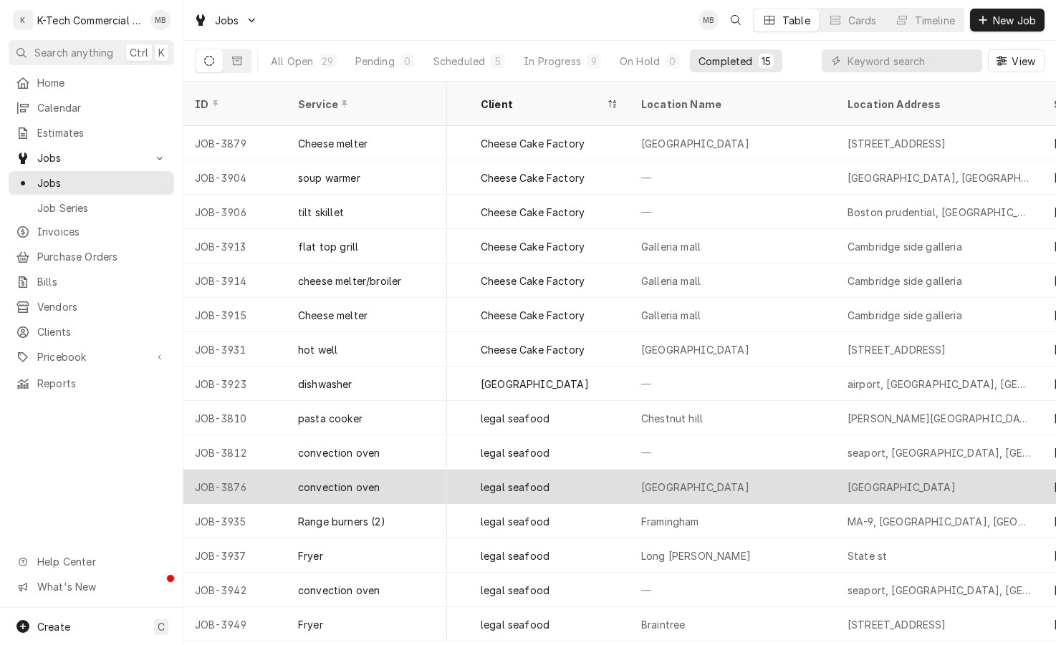
click at [858, 480] on div "[GEOGRAPHIC_DATA]" at bounding box center [901, 487] width 108 height 15
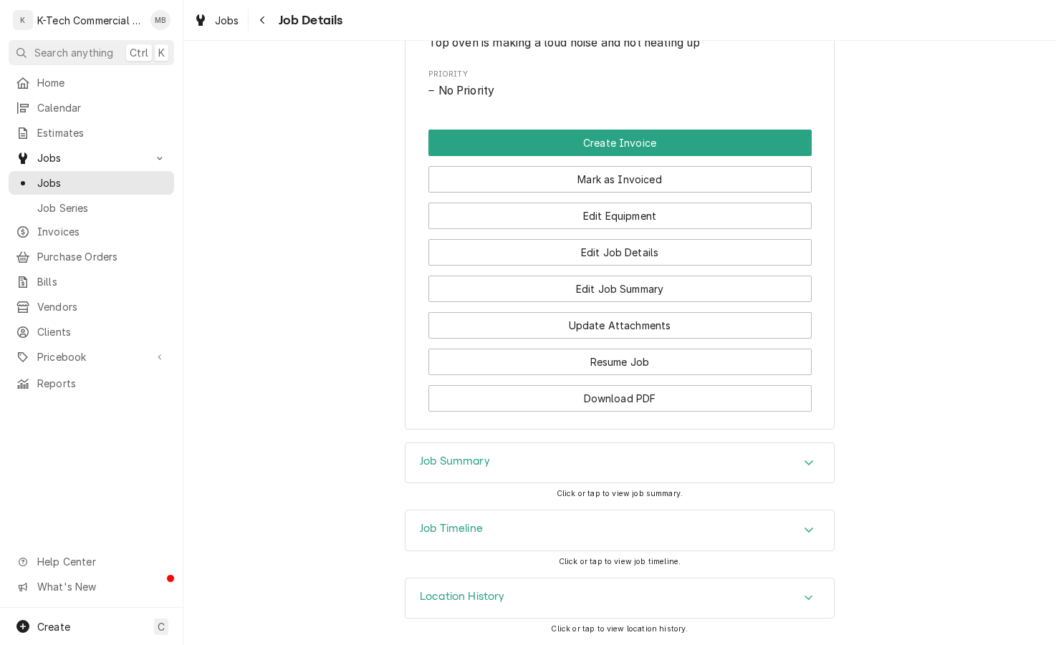
click at [665, 453] on div "Job Summary" at bounding box center [619, 463] width 428 height 40
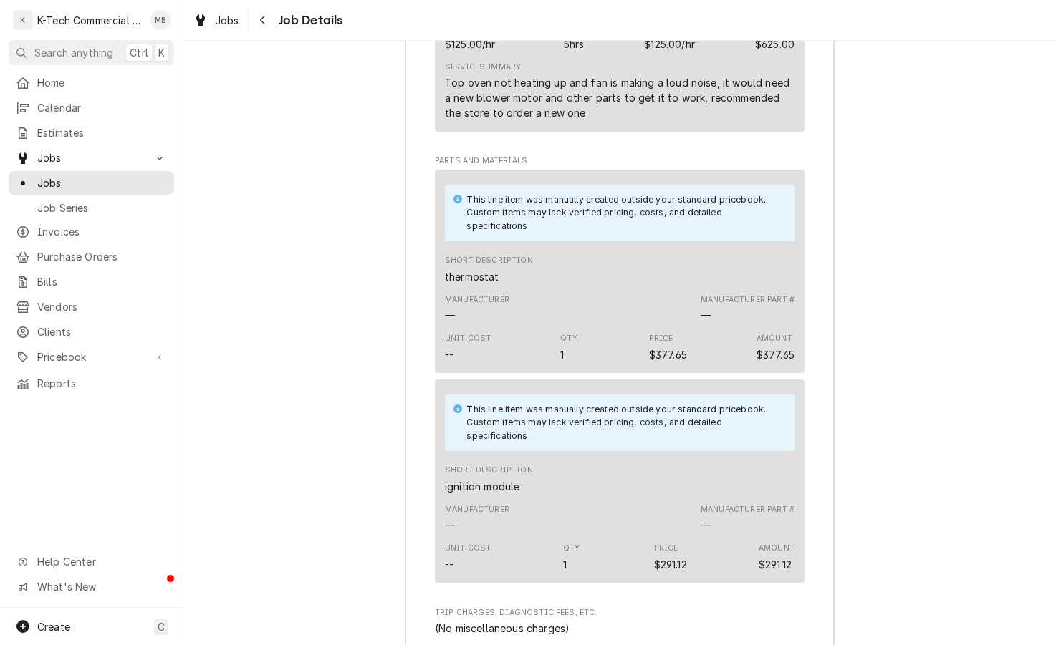
scroll to position [1454, 0]
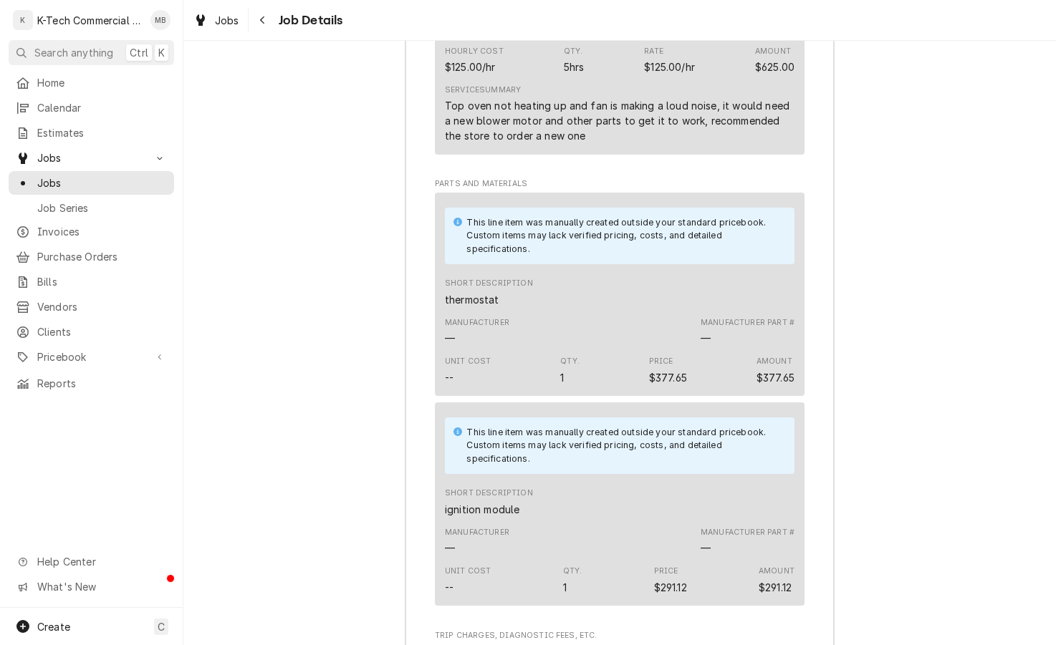
drag, startPoint x: 658, startPoint y: 29, endPoint x: 652, endPoint y: 2, distance: 27.1
click at [658, 29] on div "Jobs Job Details" at bounding box center [619, 20] width 872 height 40
click at [257, 15] on div "Navigate back" at bounding box center [263, 20] width 14 height 14
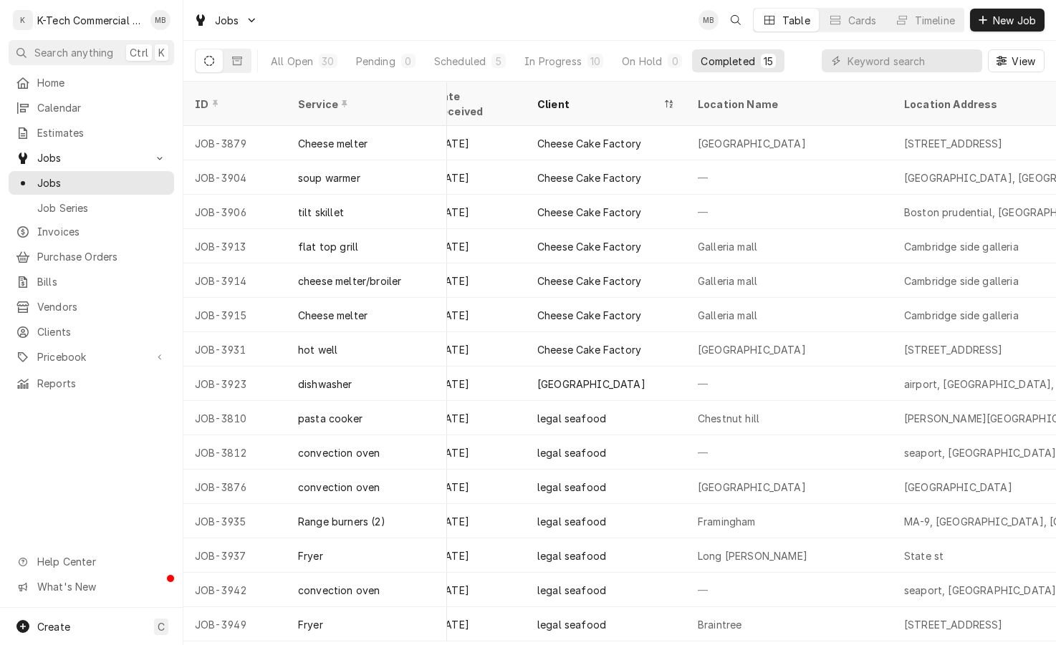
scroll to position [0, 497]
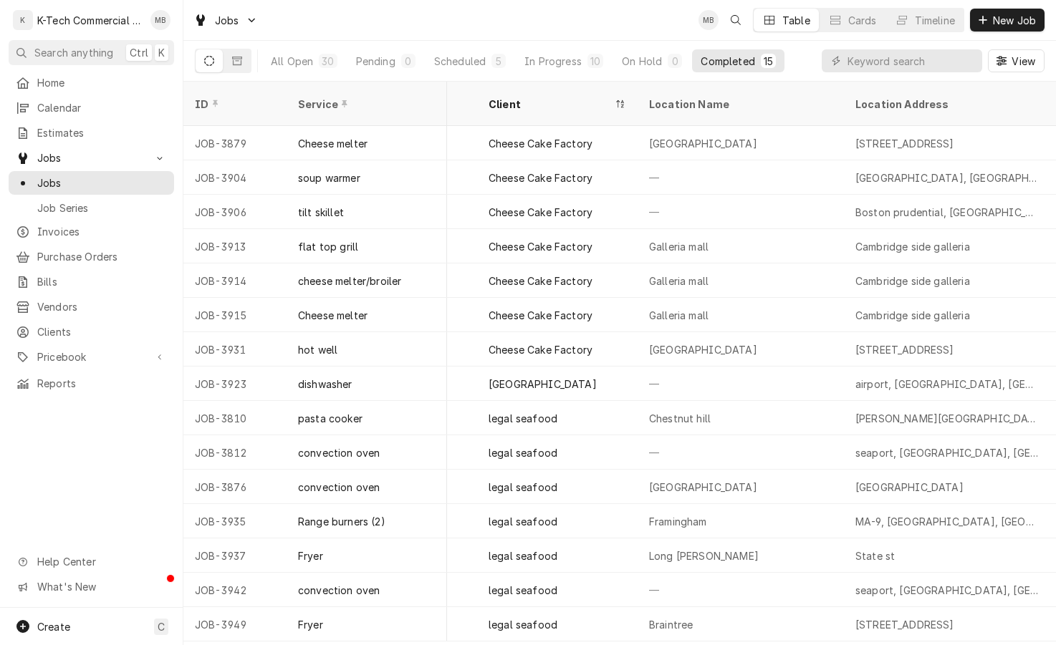
click at [453, 15] on div "Jobs MB Table Cards Timeline New Job" at bounding box center [619, 20] width 872 height 40
click at [445, 8] on div "Jobs MB Table Cards Timeline New Job" at bounding box center [619, 20] width 872 height 40
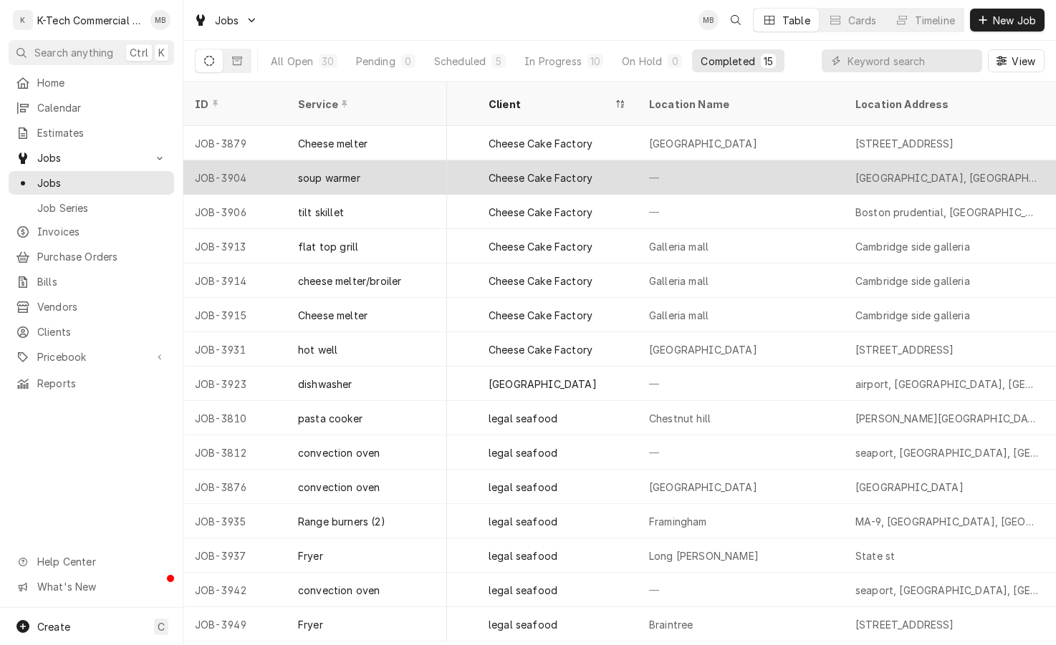
drag, startPoint x: 422, startPoint y: 29, endPoint x: 475, endPoint y: 168, distance: 148.0
click at [422, 29] on div "Jobs MB Table Cards Timeline New Job" at bounding box center [619, 20] width 872 height 40
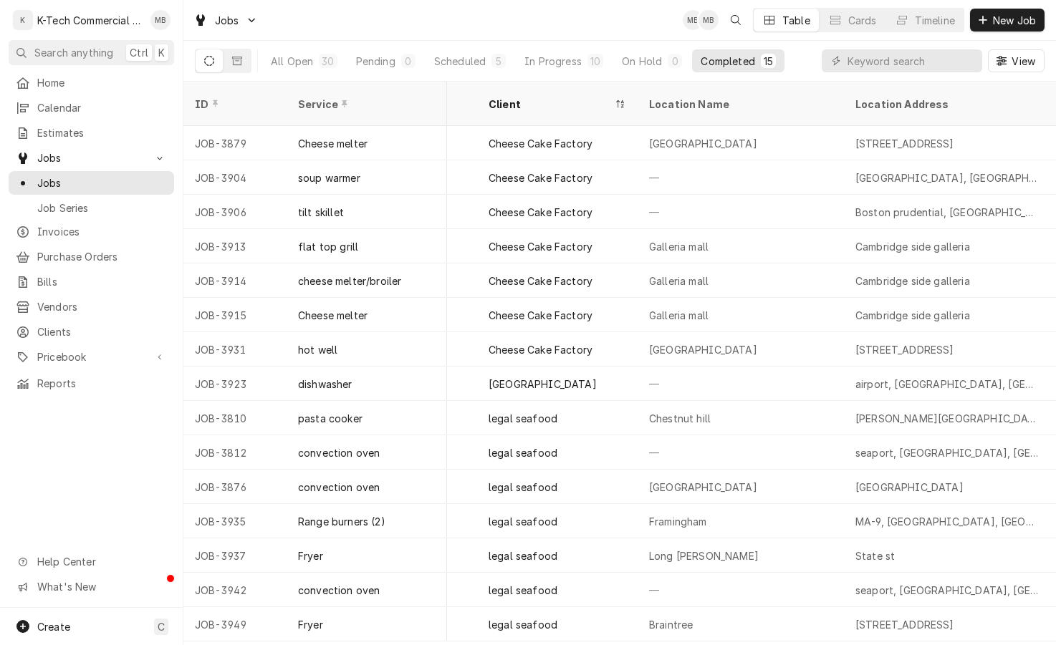
drag, startPoint x: 401, startPoint y: 5, endPoint x: 417, endPoint y: 24, distance: 24.4
click at [401, 5] on div "Jobs MB MB Table Cards Timeline New Job" at bounding box center [619, 20] width 872 height 40
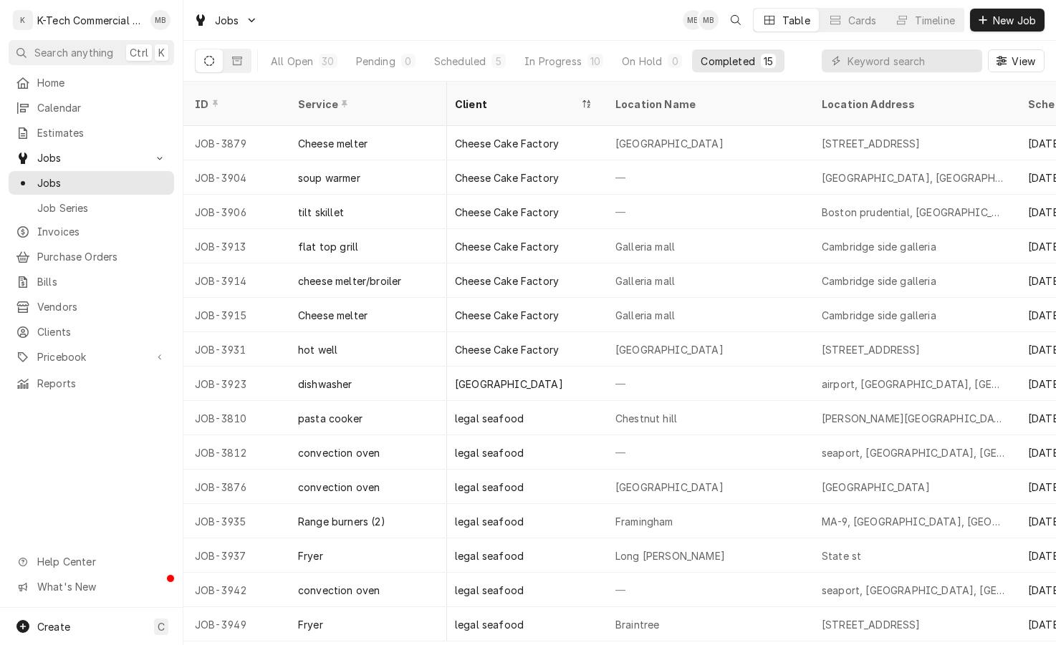
scroll to position [0, 570]
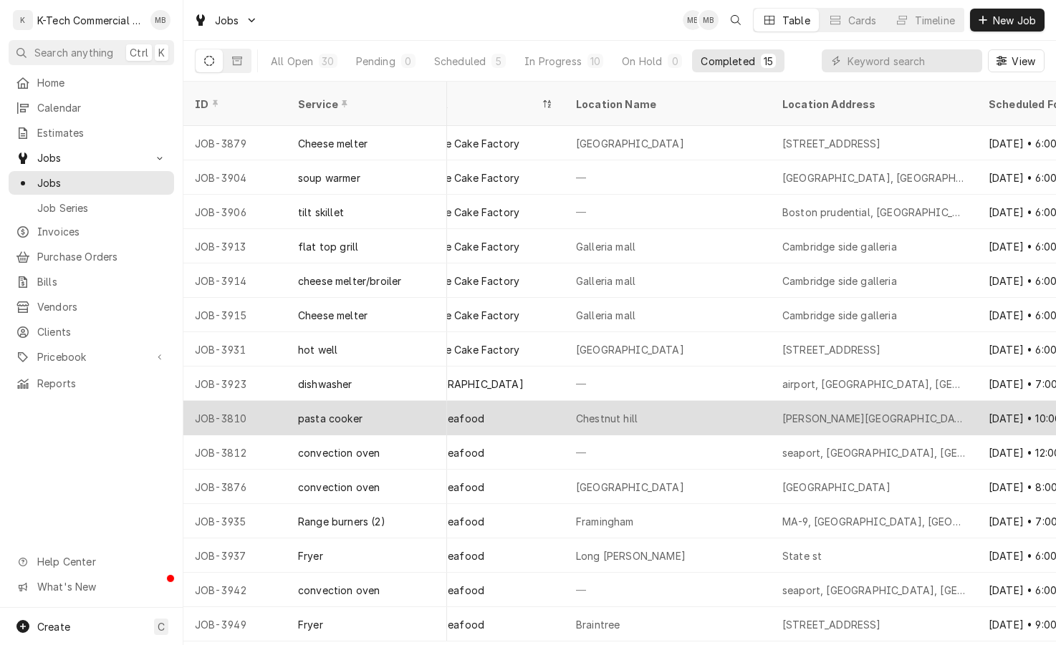
click at [838, 411] on div "[PERSON_NAME][GEOGRAPHIC_DATA], [GEOGRAPHIC_DATA]" at bounding box center [873, 418] width 183 height 15
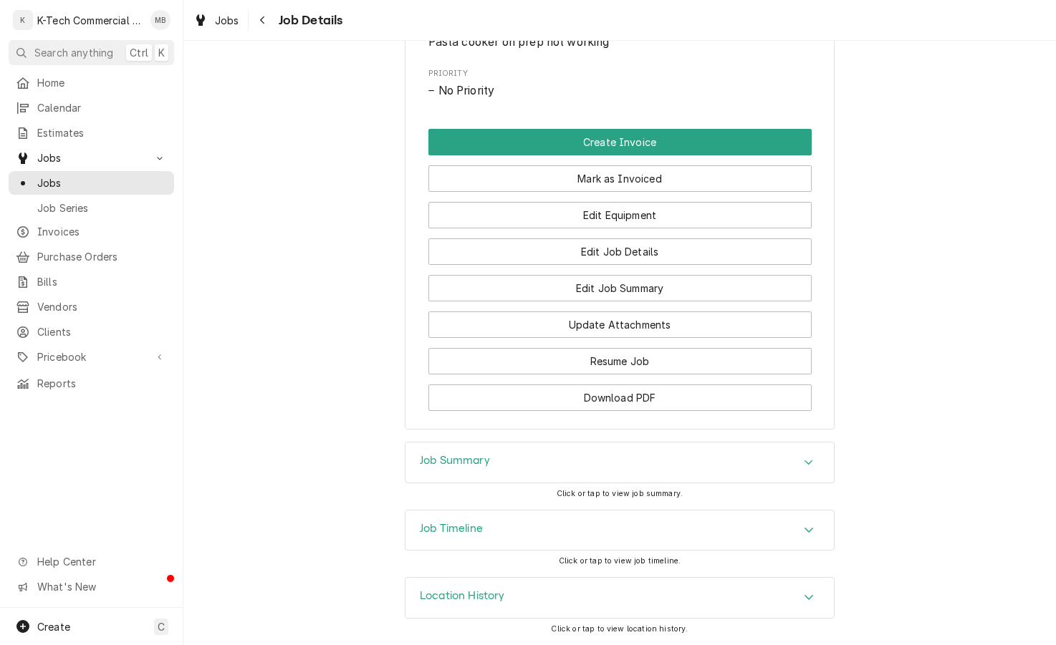
scroll to position [738, 0]
click at [698, 465] on div "Job Summary" at bounding box center [619, 463] width 428 height 40
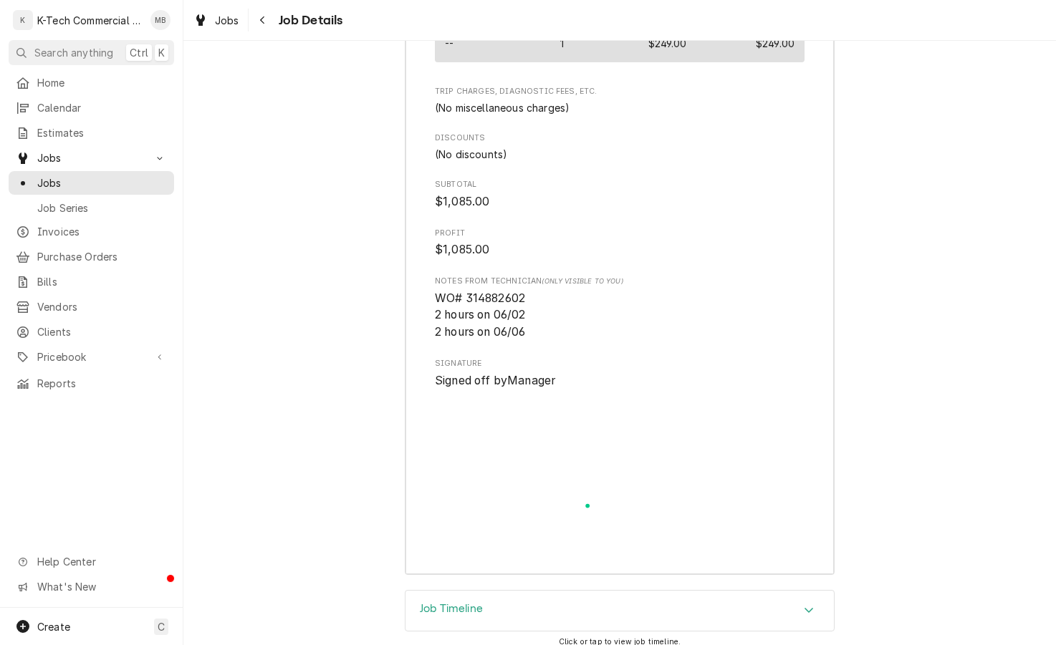
scroll to position [2242, 0]
drag, startPoint x: 466, startPoint y: 465, endPoint x: 470, endPoint y: 442, distance: 23.9
click at [467, 465] on img "Signator" at bounding box center [620, 464] width 370 height 155
drag, startPoint x: 458, startPoint y: 313, endPoint x: 527, endPoint y: 312, distance: 68.7
click at [527, 312] on span "WO# 314882602 2 hours on 06/02 2 hours on 06/06" at bounding box center [620, 313] width 370 height 51
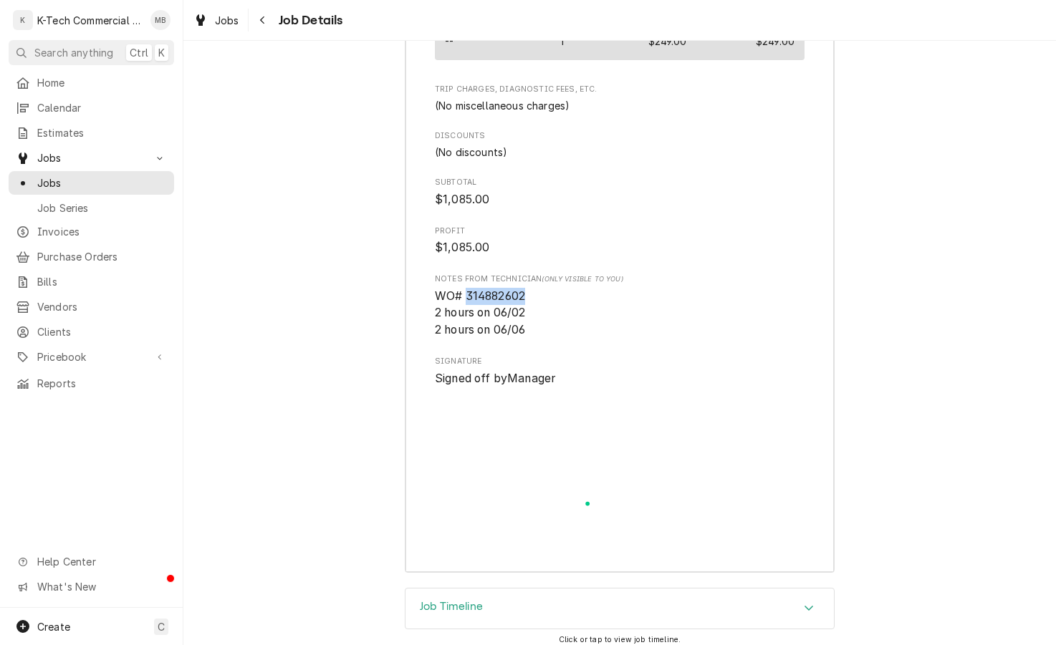
copy span "314882602"
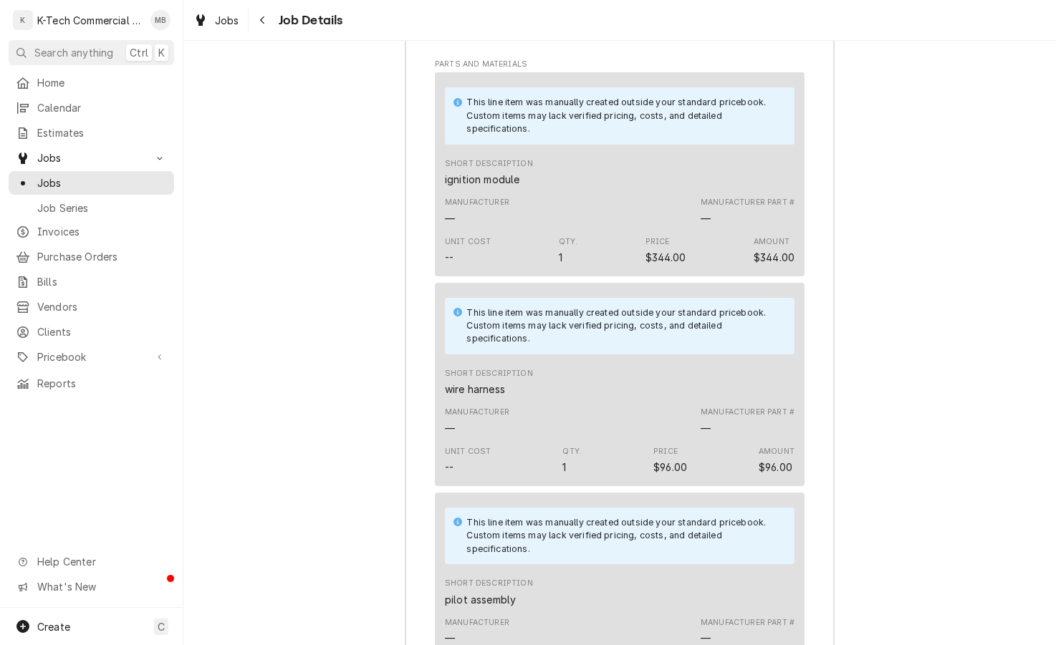
scroll to position [1598, 0]
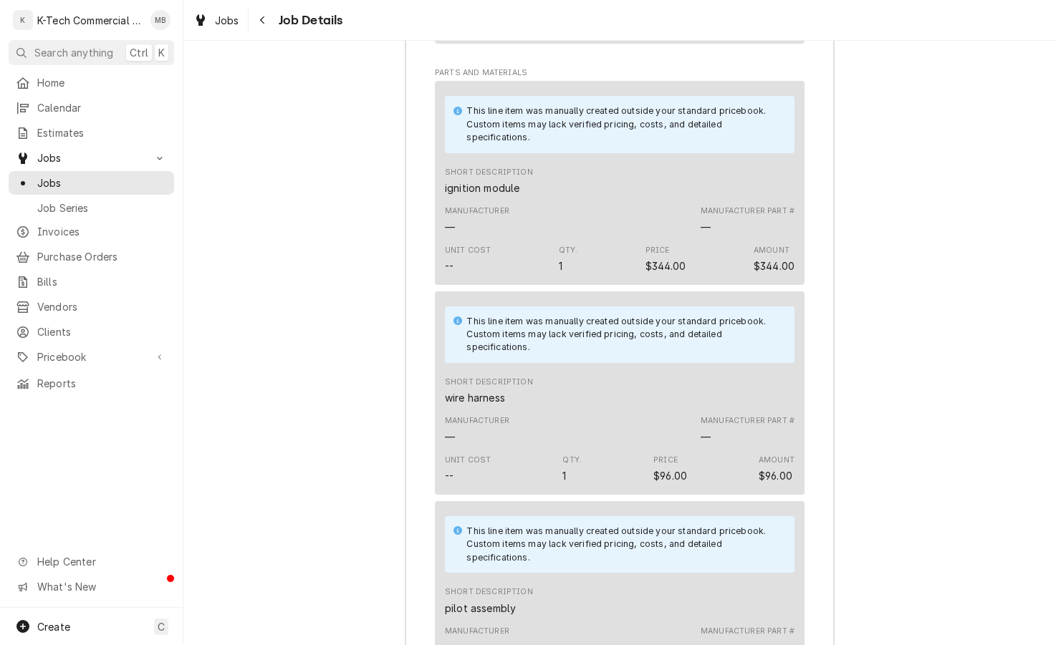
click at [385, 383] on div "Job Summary Roopairs Job ID JOB-3810 Service Type pasta cooker Job Type Service…" at bounding box center [619, 399] width 872 height 1666
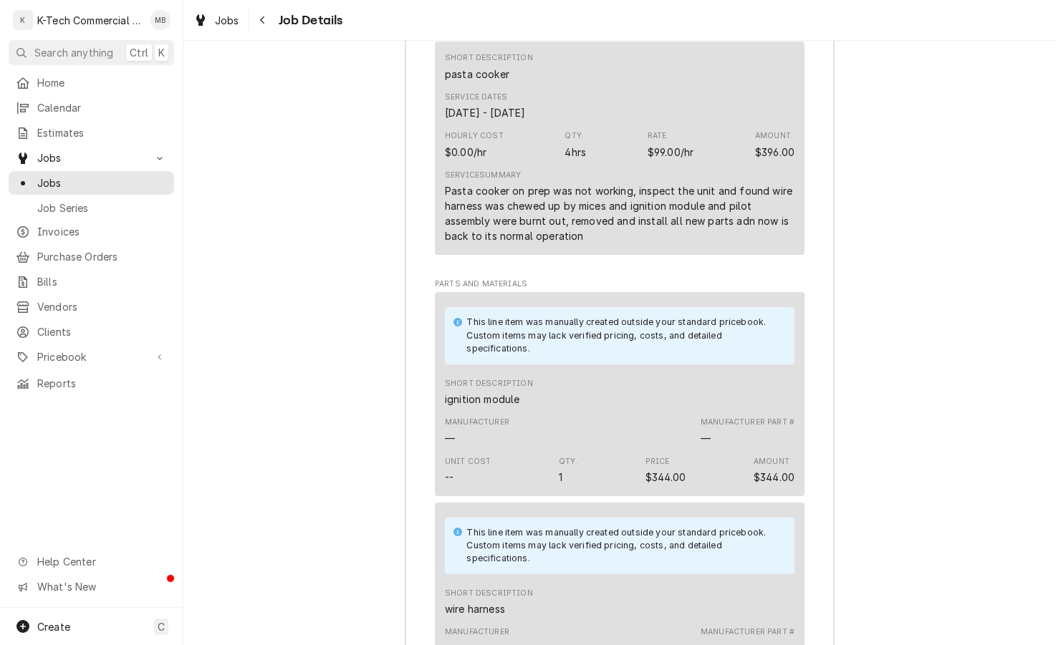
scroll to position [1311, 0]
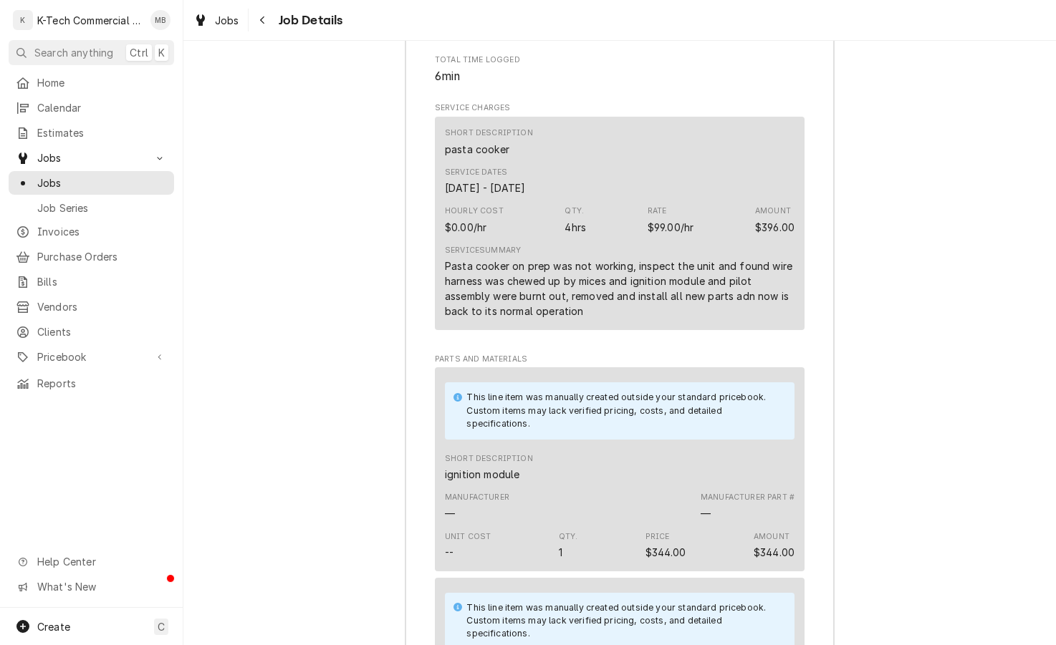
drag, startPoint x: 649, startPoint y: 144, endPoint x: 656, endPoint y: 178, distance: 34.4
click at [649, 144] on div "Short Description pasta cooker" at bounding box center [619, 141] width 349 height 39
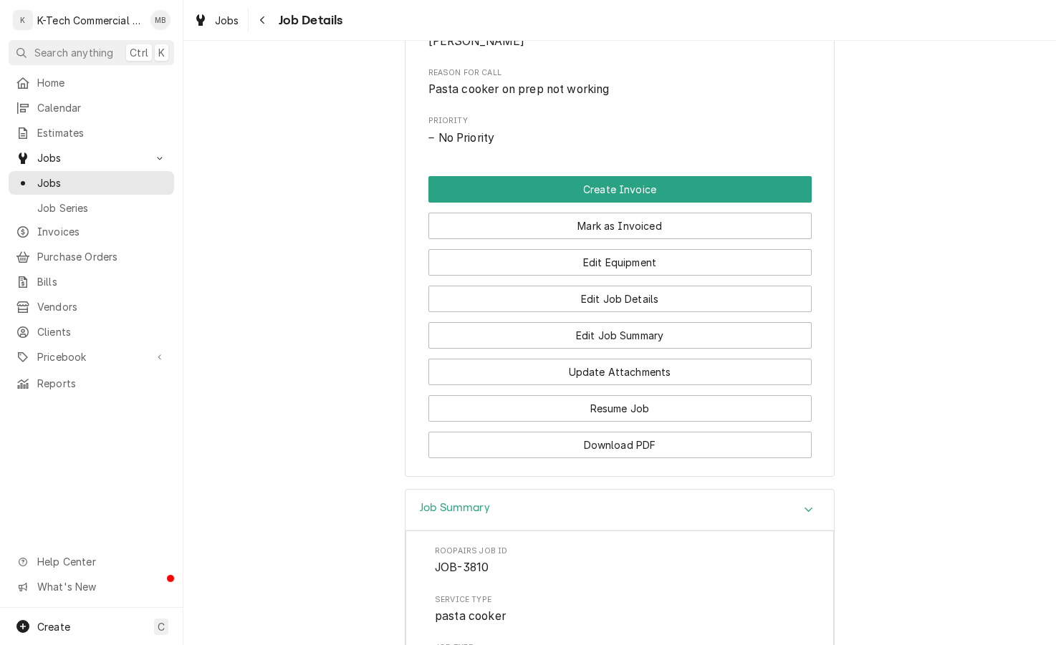
scroll to position [667, 0]
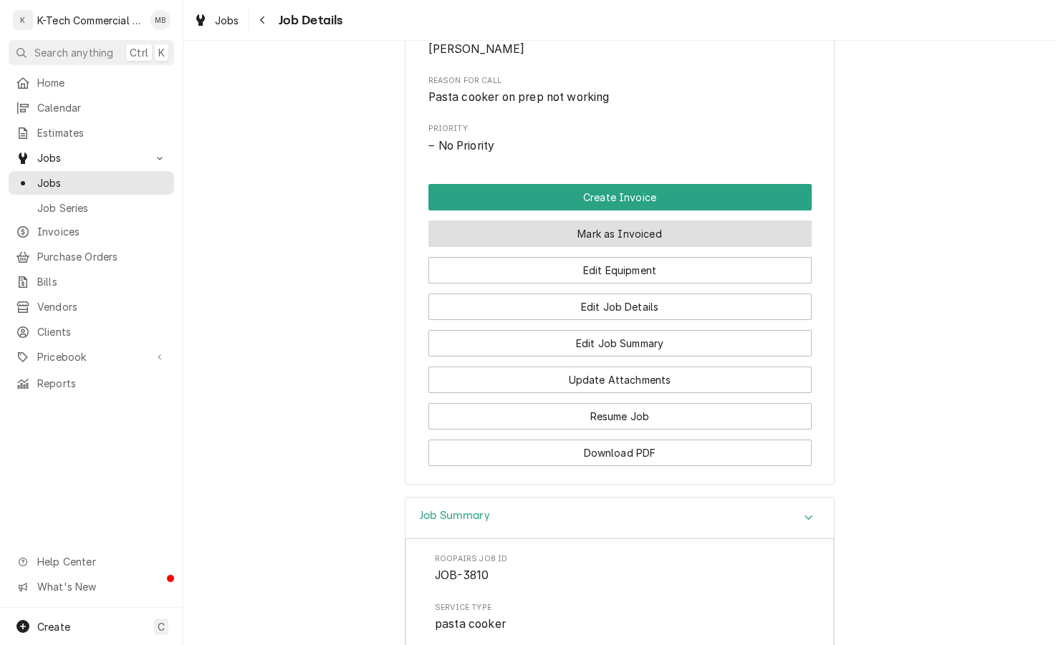
click at [668, 247] on button "Mark as Invoiced" at bounding box center [619, 234] width 383 height 26
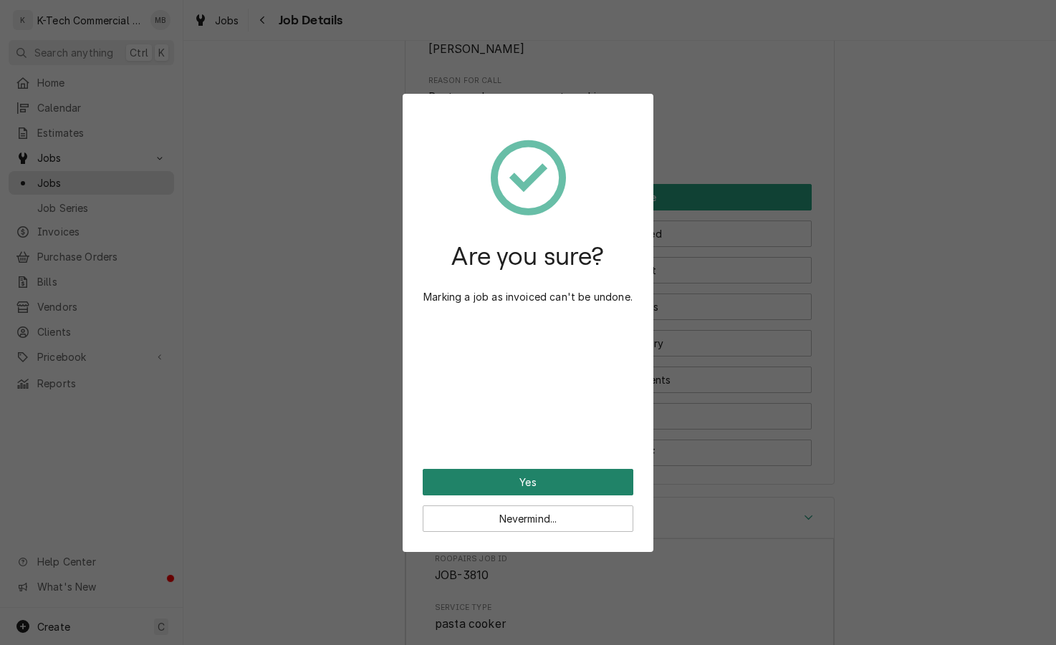
click at [564, 480] on button "Yes" at bounding box center [527, 482] width 211 height 26
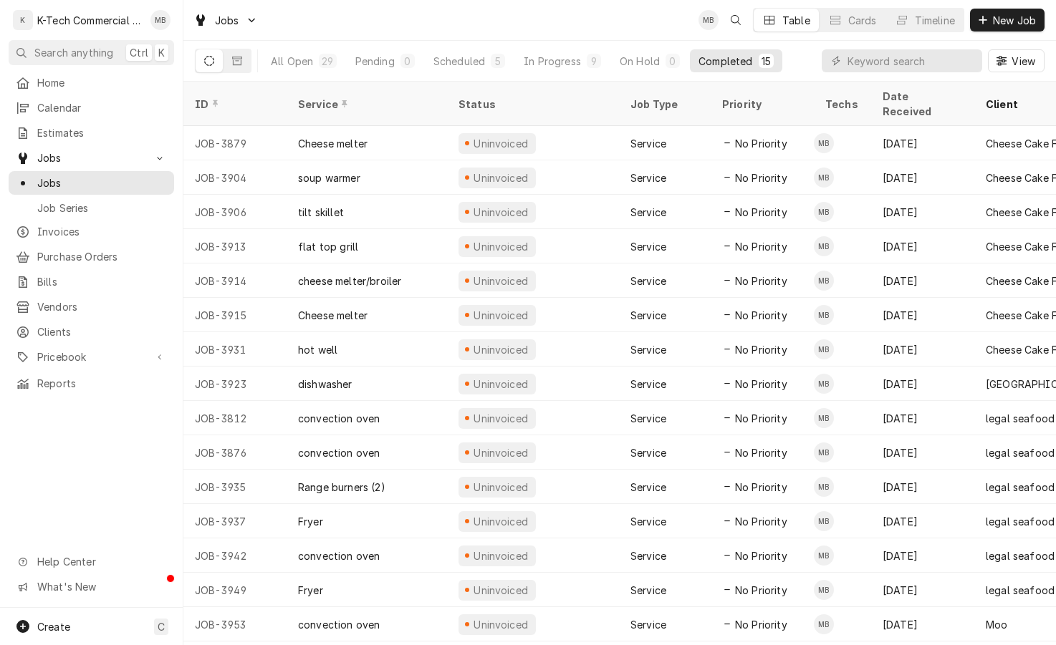
click at [584, 17] on div "Jobs MB Table Cards Timeline New Job" at bounding box center [619, 20] width 872 height 40
click at [565, 10] on div "Jobs MB Table Cards Timeline New Job" at bounding box center [619, 20] width 872 height 40
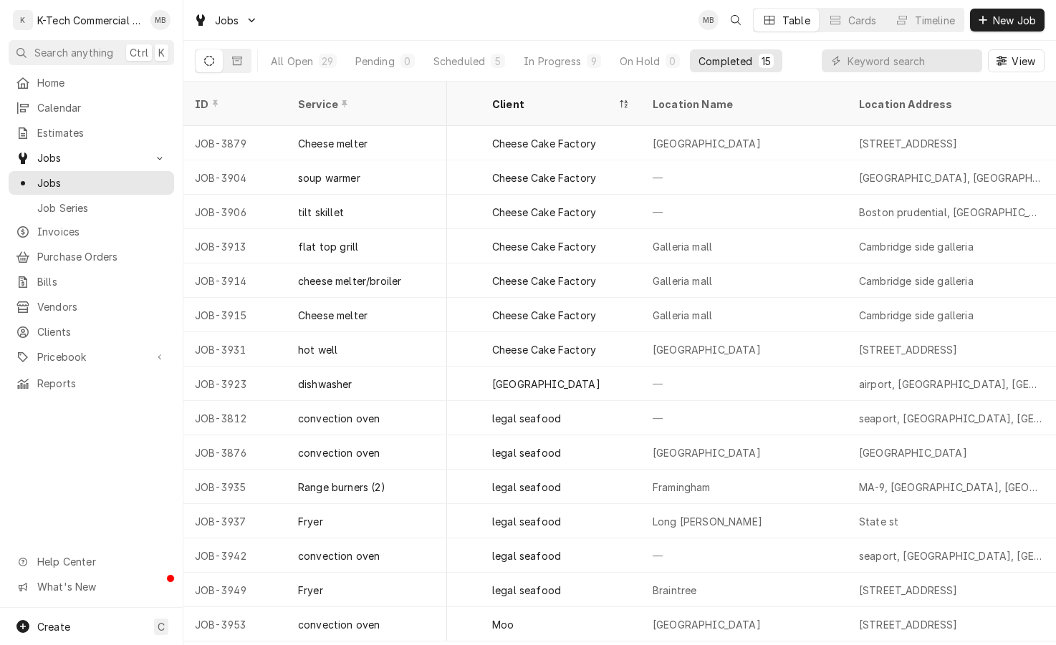
scroll to position [0, 501]
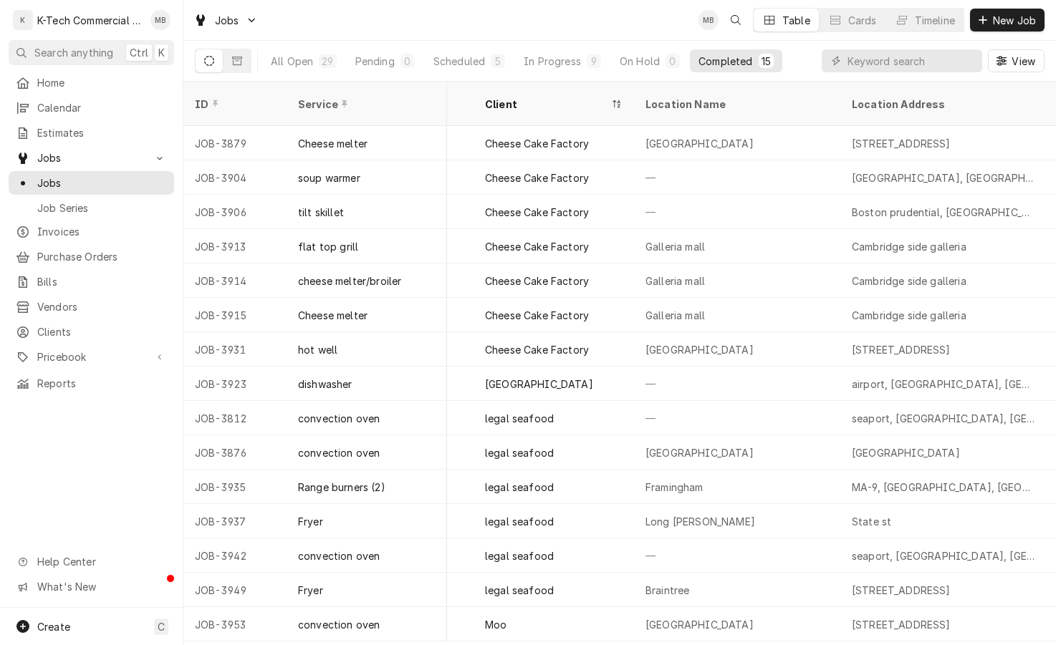
click at [513, 21] on div "Jobs MB Table Cards Timeline New Job" at bounding box center [619, 20] width 872 height 40
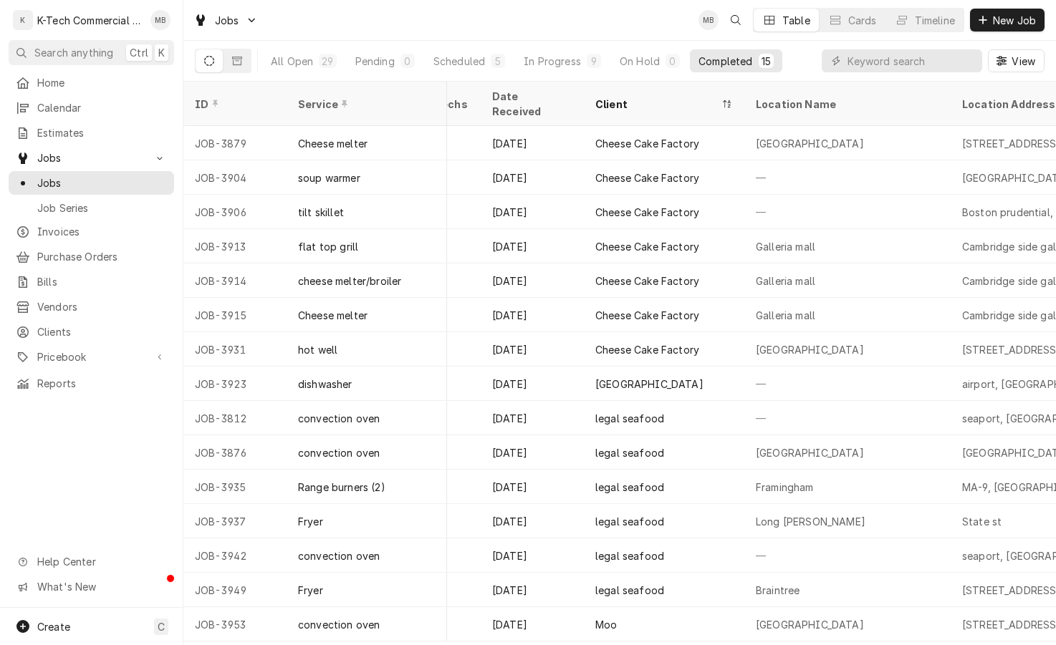
scroll to position [0, 593]
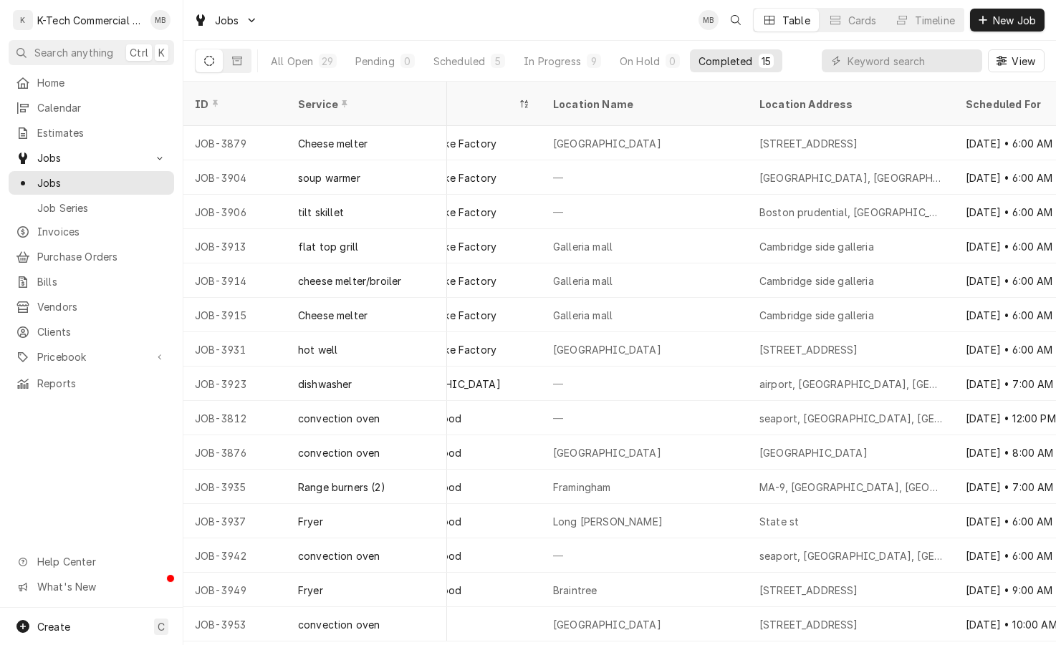
click at [536, 24] on div "Jobs MB Table Cards Timeline New Job" at bounding box center [619, 20] width 872 height 40
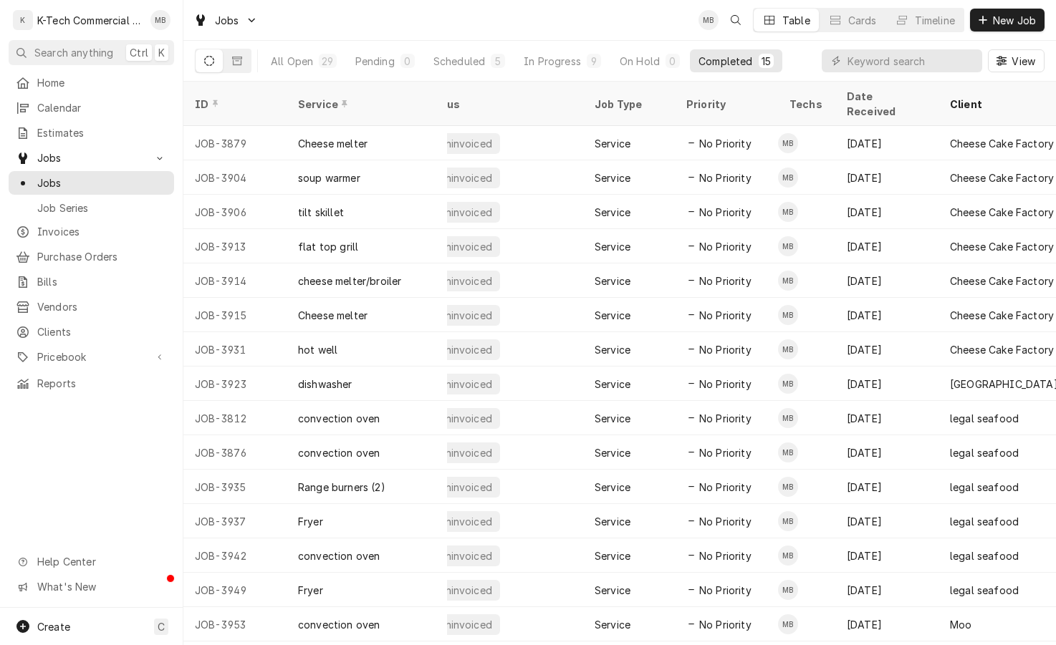
scroll to position [0, 0]
